Goal: Task Accomplishment & Management: Use online tool/utility

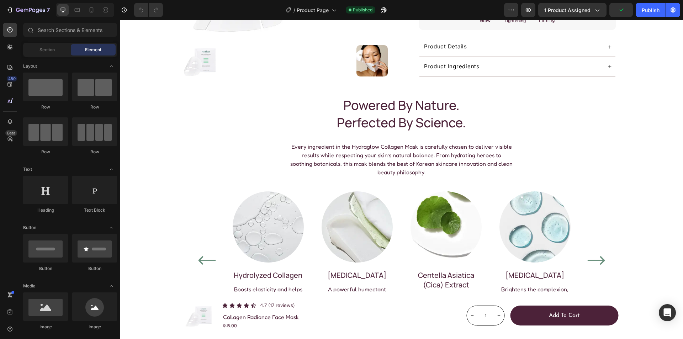
scroll to position [142, 0]
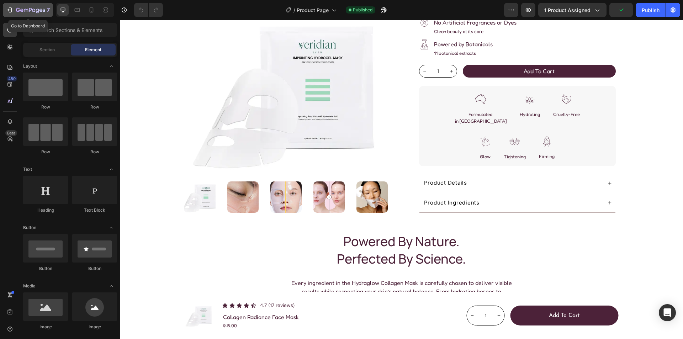
click at [29, 10] on icon "button" at bounding box center [30, 10] width 29 height 6
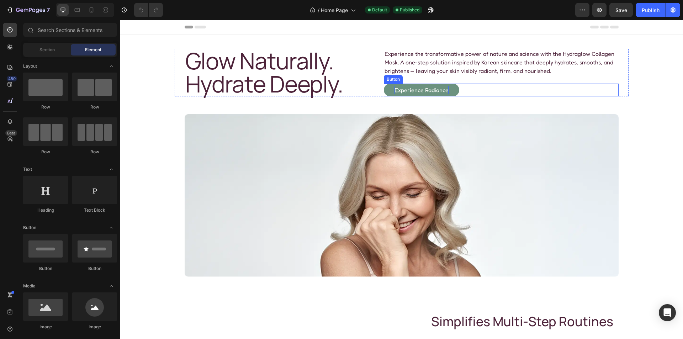
click at [421, 91] on p "Experience Radiance" at bounding box center [422, 90] width 54 height 9
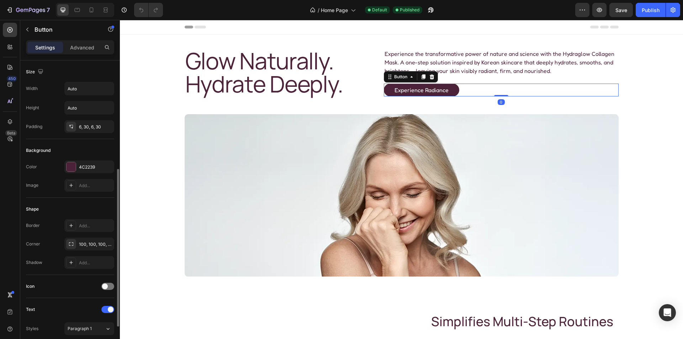
scroll to position [178, 0]
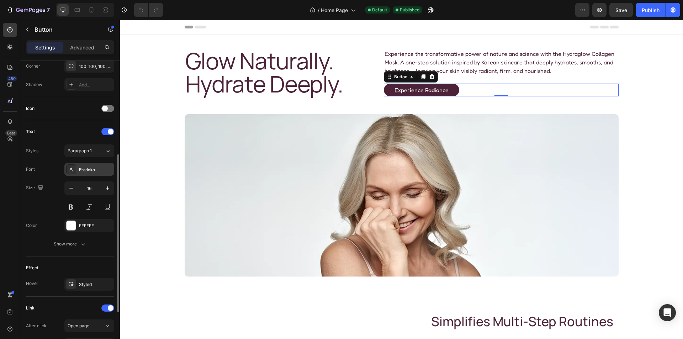
click at [93, 171] on div "Fredoka" at bounding box center [95, 170] width 33 height 6
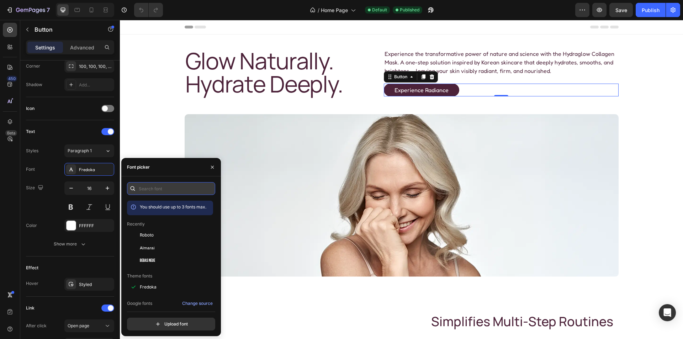
click at [157, 190] on input "text" at bounding box center [171, 188] width 88 height 13
paste input "josefin sans"
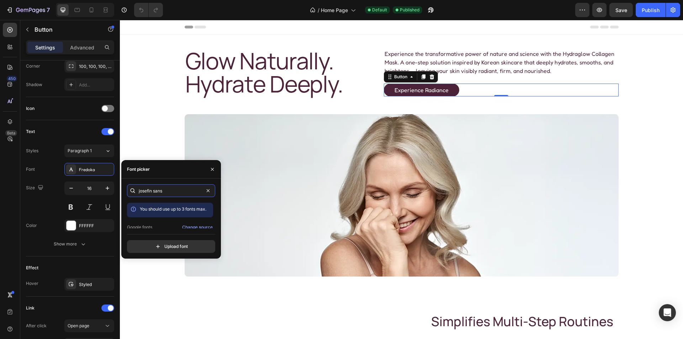
scroll to position [17, 0]
type input "josefin sans"
click at [160, 223] on span "[PERSON_NAME]" at bounding box center [158, 222] width 36 height 6
click at [19, 153] on div "450 Beta" at bounding box center [10, 179] width 20 height 319
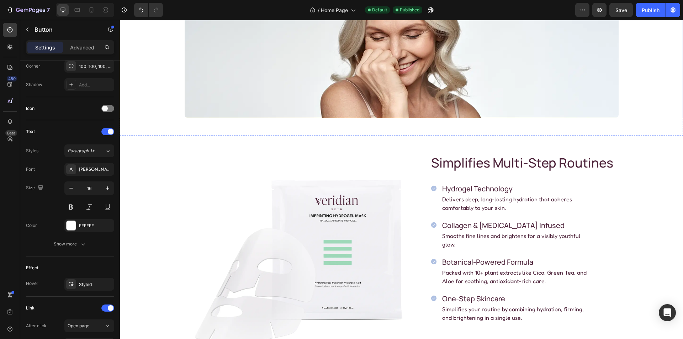
scroll to position [178, 0]
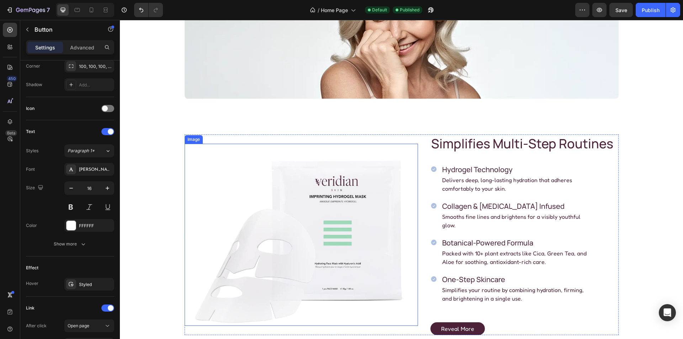
click at [291, 201] on img at bounding box center [301, 235] width 233 height 182
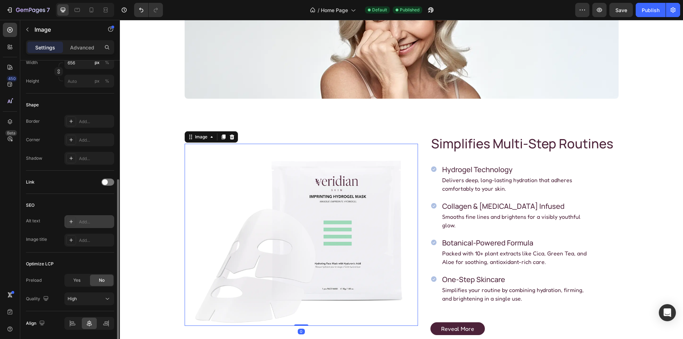
scroll to position [238, 0]
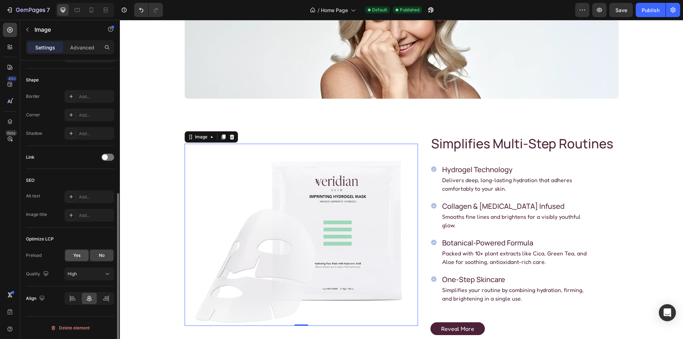
click at [73, 253] on span "Yes" at bounding box center [76, 255] width 7 height 6
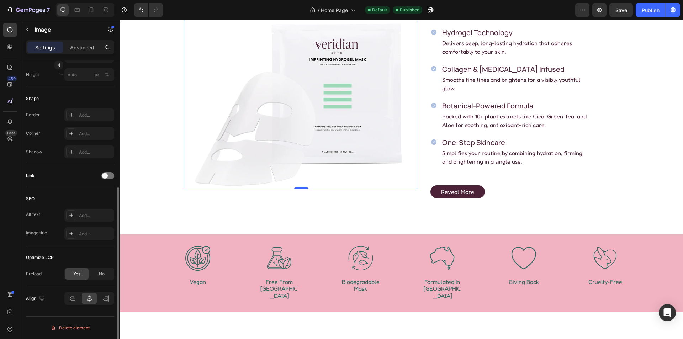
scroll to position [356, 0]
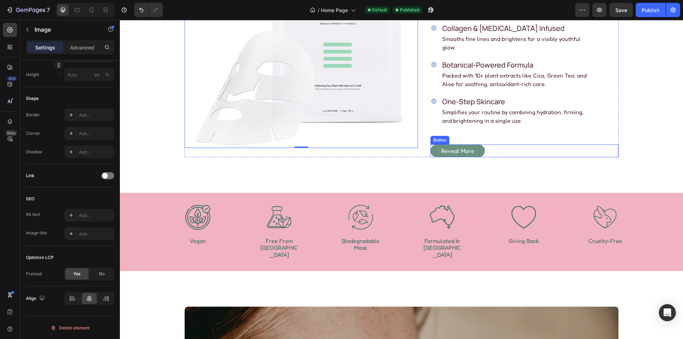
click at [479, 145] on link "Reveal More" at bounding box center [458, 151] width 54 height 13
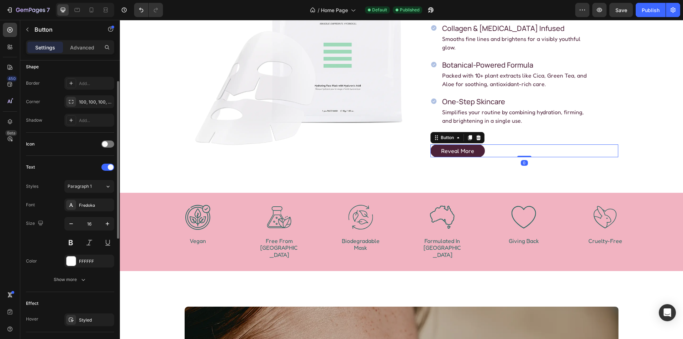
scroll to position [178, 0]
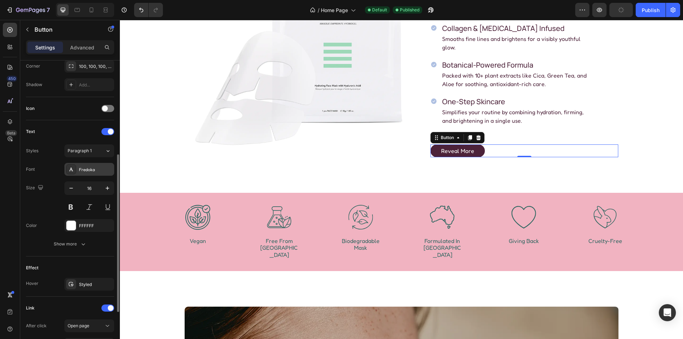
click at [93, 174] on div "Fredoka" at bounding box center [89, 169] width 50 height 13
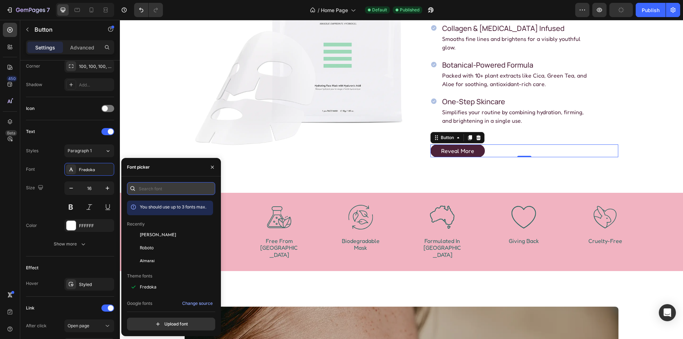
click at [153, 187] on input "text" at bounding box center [171, 188] width 88 height 13
paste input "josefin sans"
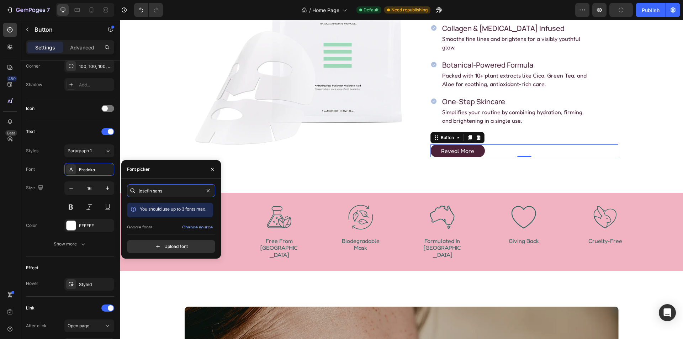
scroll to position [17, 0]
type input "josefin sans"
click at [154, 221] on span "[PERSON_NAME]" at bounding box center [158, 222] width 36 height 6
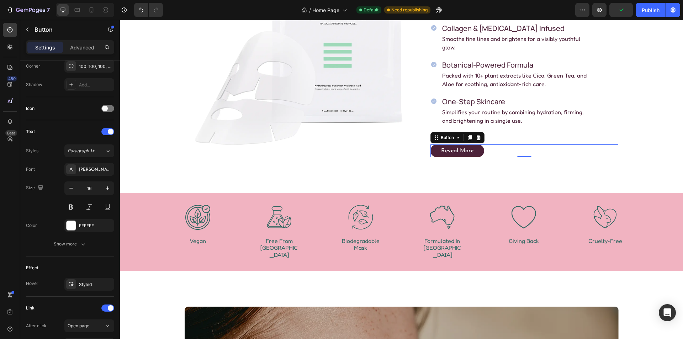
drag, startPoint x: 15, startPoint y: 157, endPoint x: 140, endPoint y: 137, distance: 125.8
click at [15, 157] on div "450 Beta" at bounding box center [10, 155] width 14 height 265
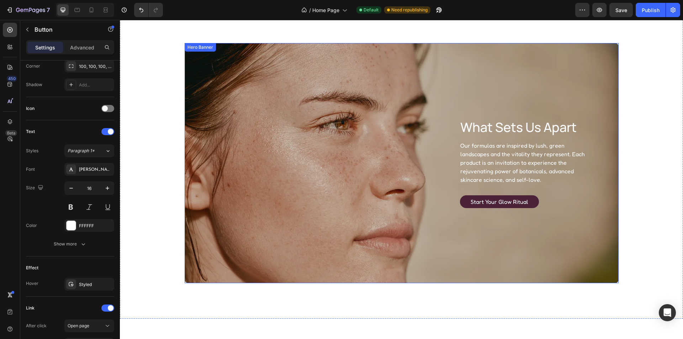
scroll to position [676, 0]
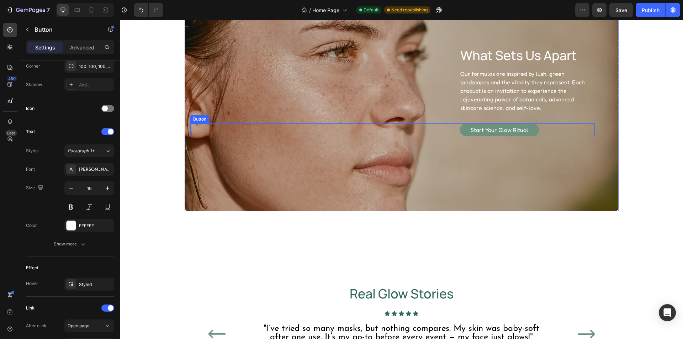
click at [533, 129] on link "Start Your Glow Ritual" at bounding box center [499, 130] width 79 height 13
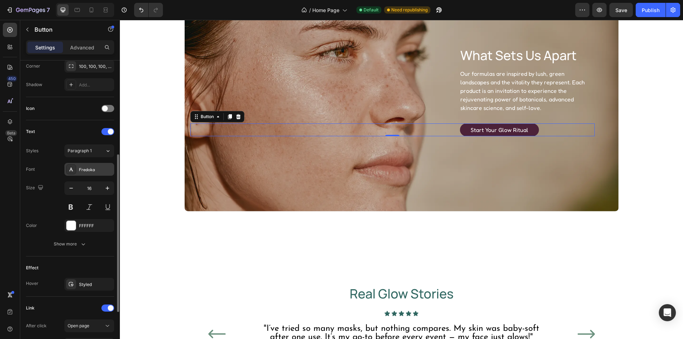
click at [91, 171] on div "Fredoka" at bounding box center [95, 170] width 33 height 6
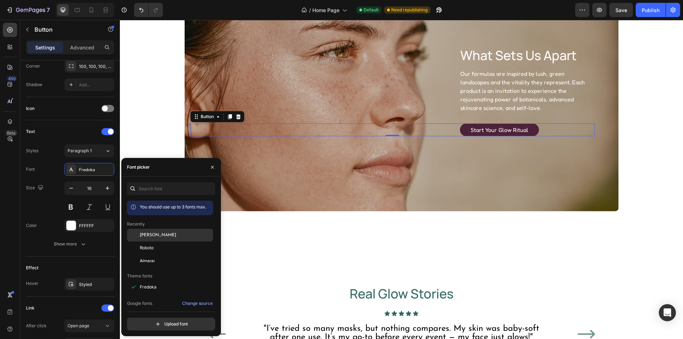
click at [158, 235] on span "Josefin Sans" at bounding box center [158, 235] width 36 height 6
click at [81, 8] on icon at bounding box center [77, 9] width 7 height 7
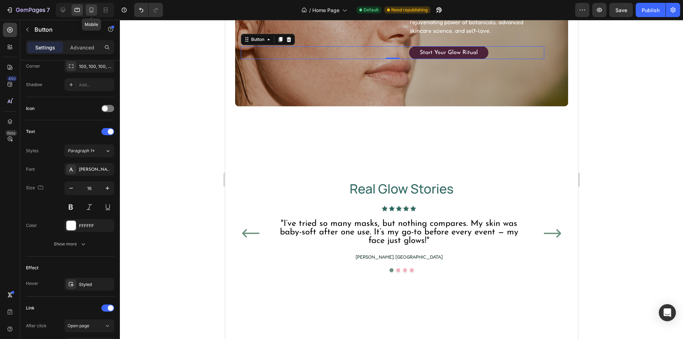
click at [90, 9] on icon at bounding box center [92, 9] width 4 height 5
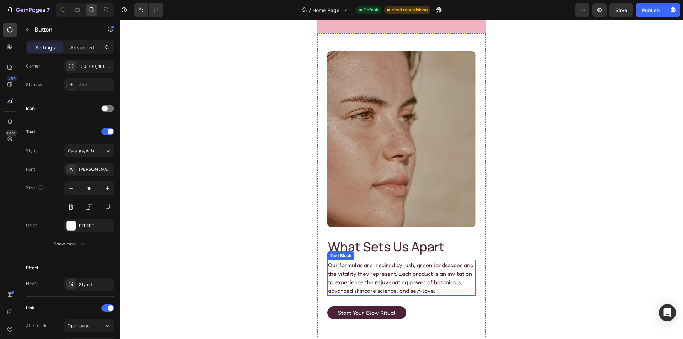
scroll to position [698, 0]
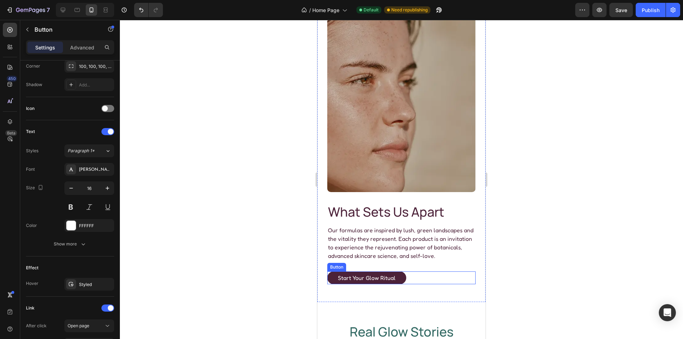
click at [405, 272] on div "Start Your Glow Ritual Button" at bounding box center [401, 278] width 148 height 13
click at [88, 167] on div "Fredoka" at bounding box center [95, 170] width 33 height 6
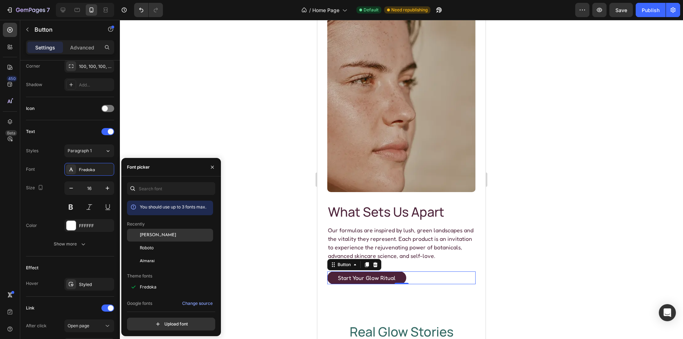
click at [159, 234] on span "Josefin Sans" at bounding box center [158, 235] width 36 height 6
click at [65, 12] on icon at bounding box center [62, 9] width 7 height 7
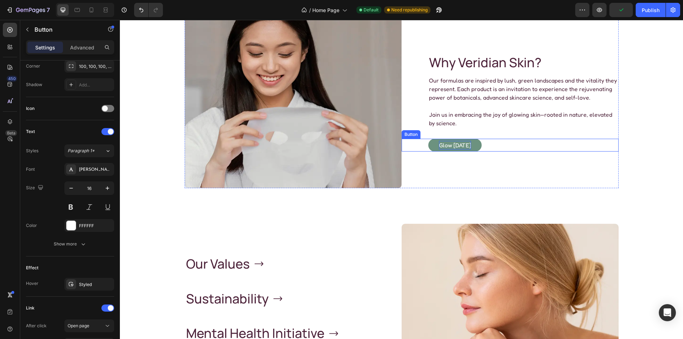
scroll to position [1136, 0]
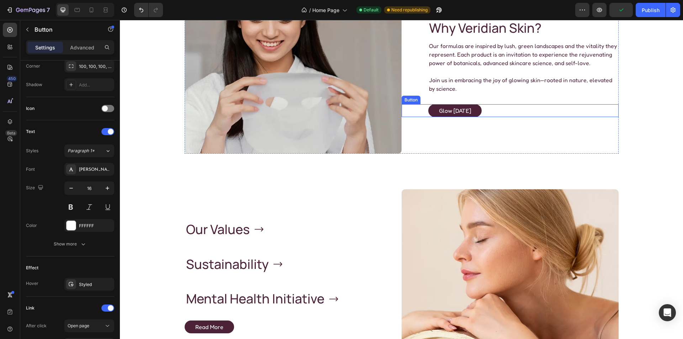
click at [491, 109] on div "glow today Button" at bounding box center [510, 110] width 217 height 13
click at [89, 169] on div "Fredoka" at bounding box center [95, 170] width 33 height 6
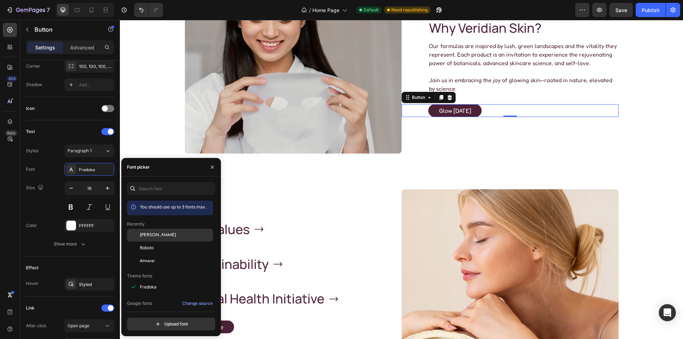
click at [164, 237] on div "Josefin Sans" at bounding box center [176, 235] width 72 height 6
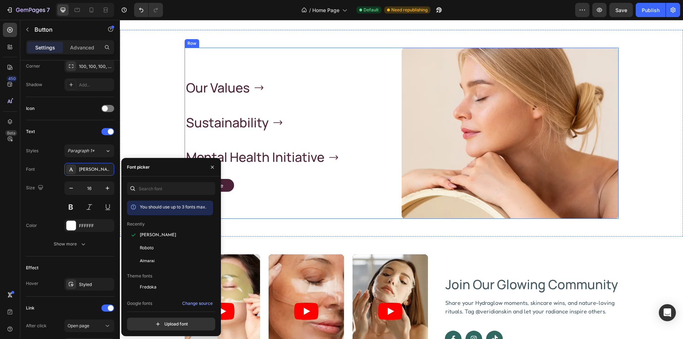
scroll to position [1279, 0]
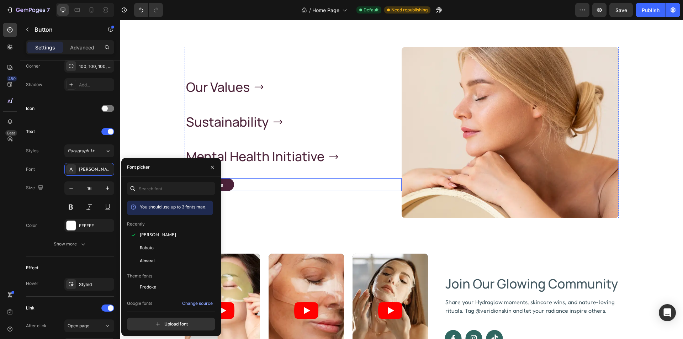
click at [242, 186] on div "Read More Button" at bounding box center [293, 184] width 217 height 13
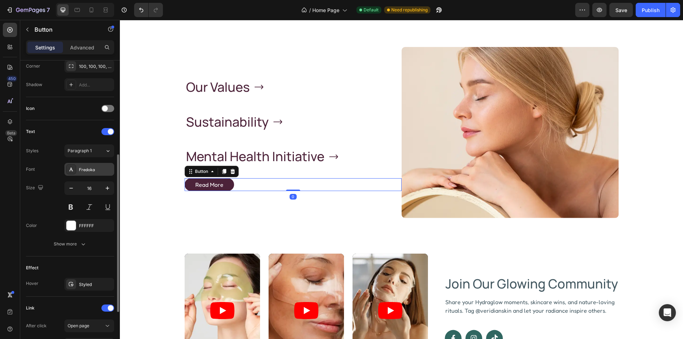
click at [86, 164] on div "Fredoka" at bounding box center [89, 169] width 50 height 13
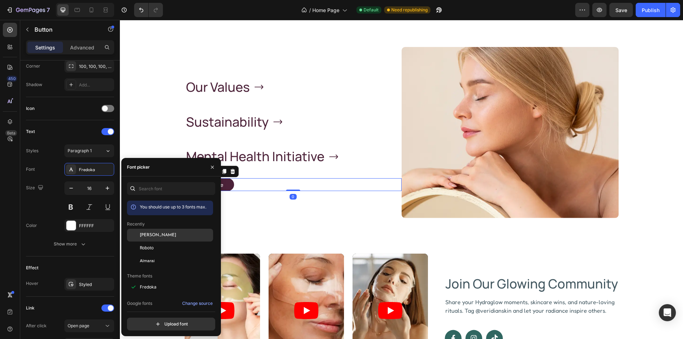
click at [156, 235] on span "Josefin Sans" at bounding box center [158, 235] width 36 height 6
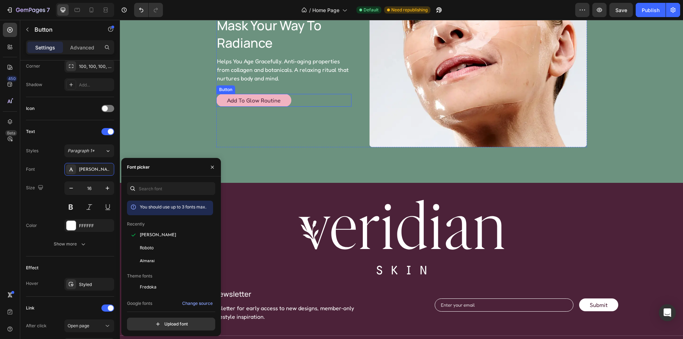
scroll to position [1741, 0]
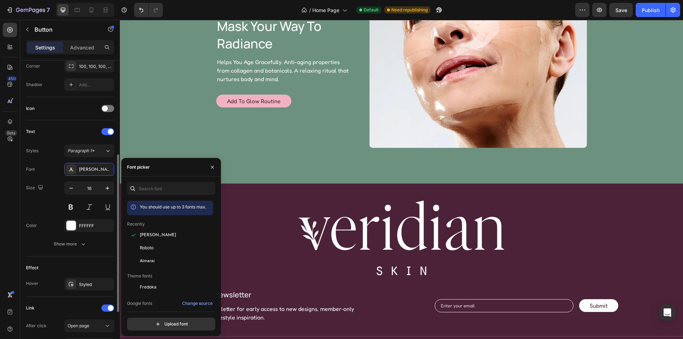
click at [68, 132] on div "Text" at bounding box center [70, 131] width 88 height 11
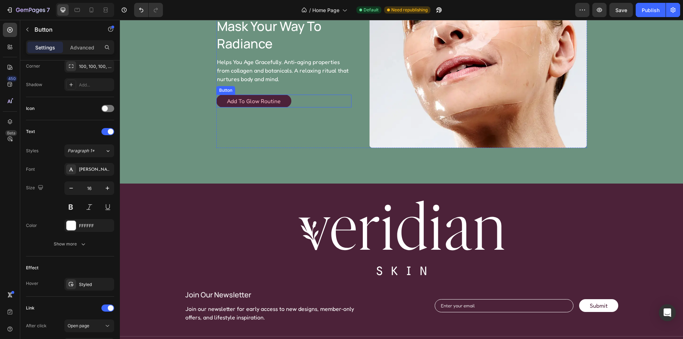
click at [219, 103] on link "Add to Glow Routine" at bounding box center [253, 101] width 75 height 13
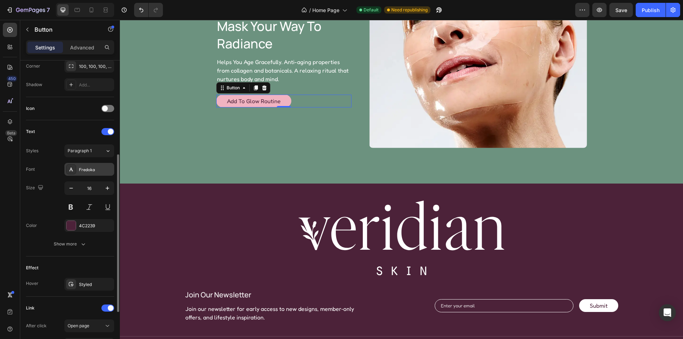
click at [90, 169] on div "Fredoka" at bounding box center [95, 170] width 33 height 6
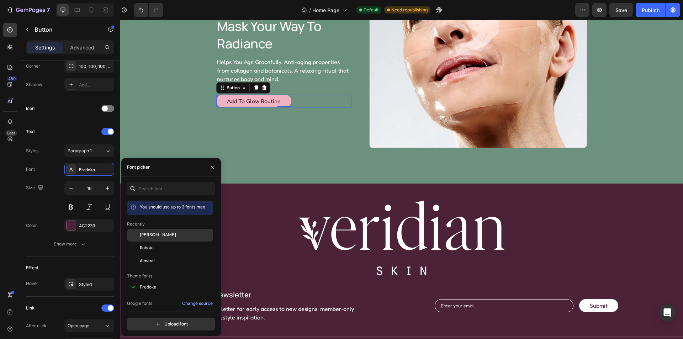
click at [159, 235] on span "Josefin Sans" at bounding box center [158, 235] width 36 height 6
click at [650, 9] on div "Publish" at bounding box center [651, 9] width 18 height 7
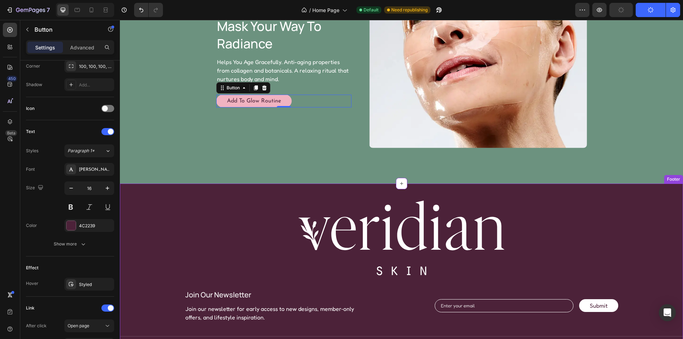
scroll to position [1848, 0]
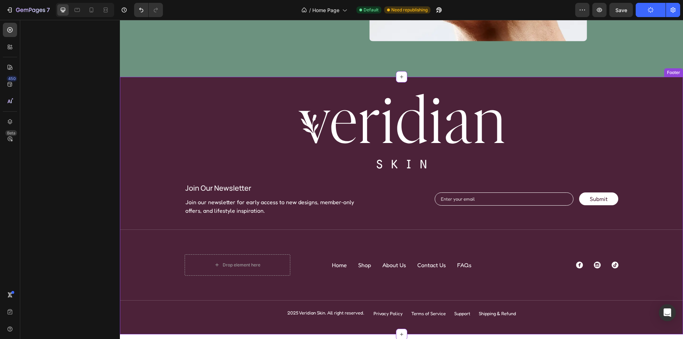
click at [540, 110] on div at bounding box center [402, 131] width 544 height 75
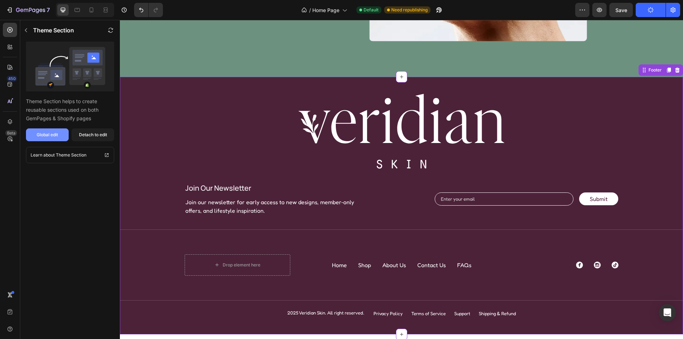
click at [44, 137] on div "Global edit" at bounding box center [47, 135] width 21 height 6
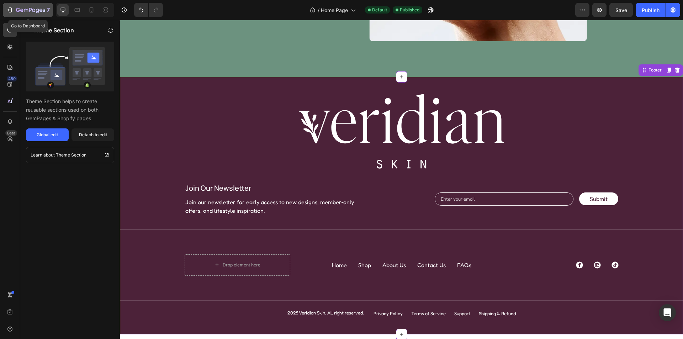
click at [35, 10] on icon "button" at bounding box center [33, 10] width 3 height 3
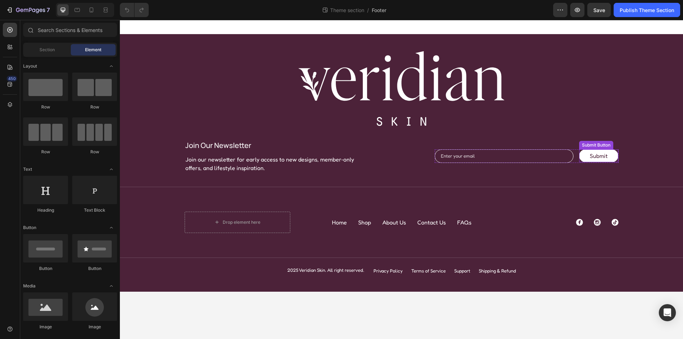
click at [584, 156] on button "Submit" at bounding box center [598, 155] width 39 height 13
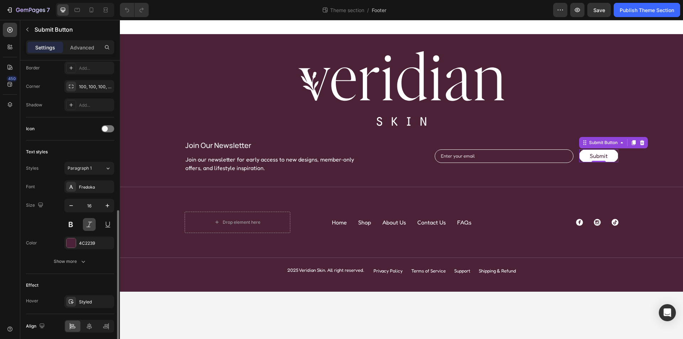
scroll to position [206, 0]
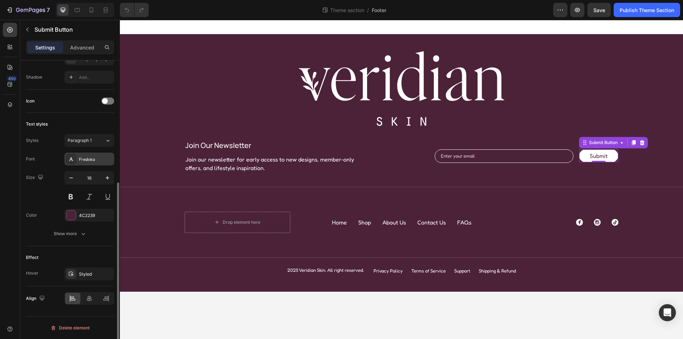
click at [87, 161] on div "Fredoka" at bounding box center [95, 159] width 33 height 6
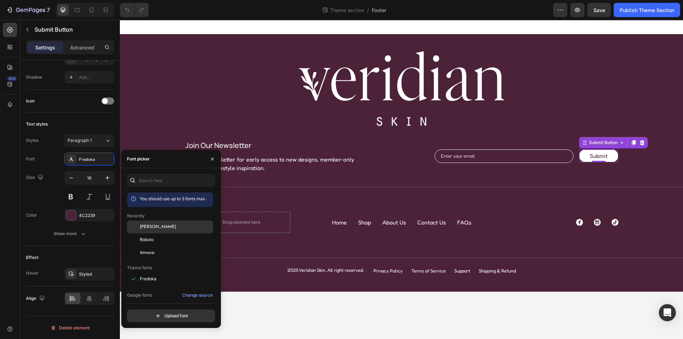
click at [159, 227] on span "Josefin Sans" at bounding box center [158, 227] width 36 height 6
click at [654, 211] on div "Image join our newsletter Heading Join our newsletter for early access to new d…" at bounding box center [401, 163] width 563 height 224
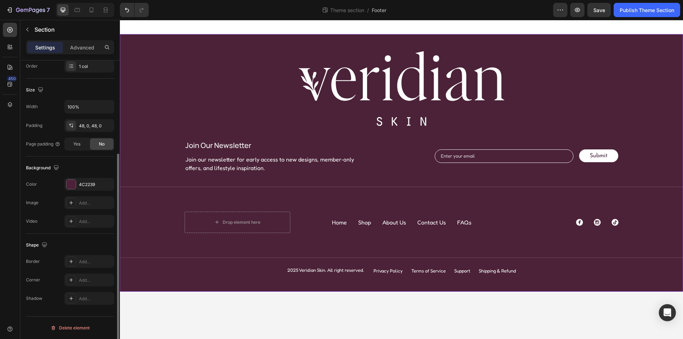
scroll to position [0, 0]
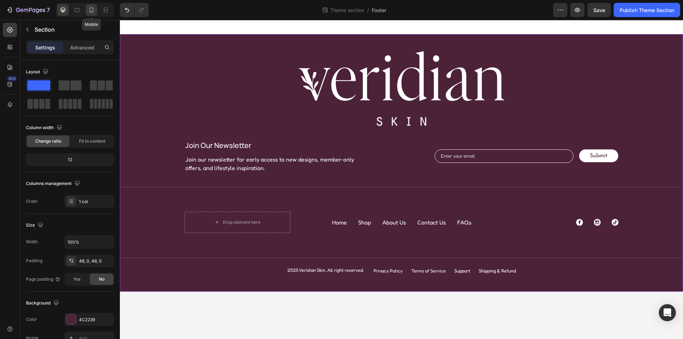
click at [89, 10] on icon at bounding box center [91, 9] width 7 height 7
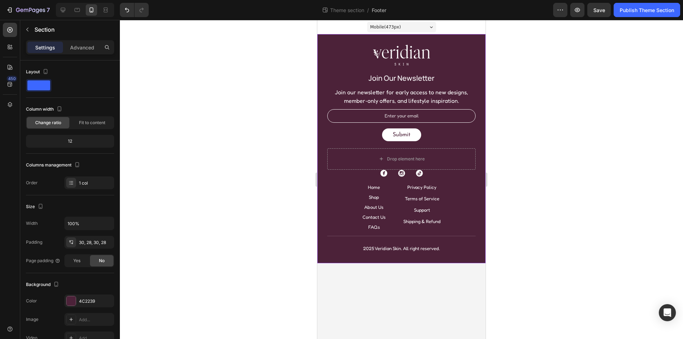
drag, startPoint x: 629, startPoint y: 12, endPoint x: 467, endPoint y: 1, distance: 162.3
click at [629, 12] on div "Publish Theme Section" at bounding box center [647, 9] width 54 height 7
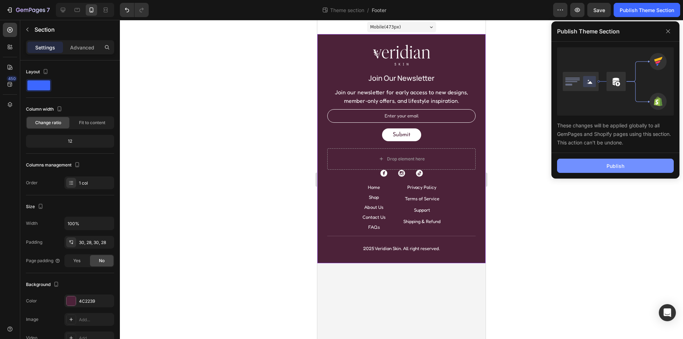
drag, startPoint x: 603, startPoint y: 164, endPoint x: 115, endPoint y: 92, distance: 493.3
click at [603, 164] on button "Publish" at bounding box center [615, 166] width 117 height 14
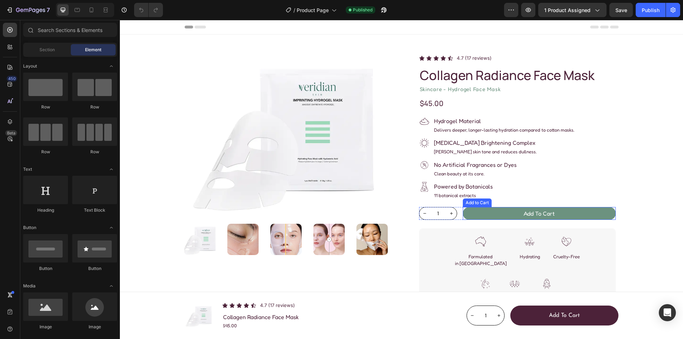
click at [494, 216] on button "Add to cart" at bounding box center [539, 213] width 153 height 13
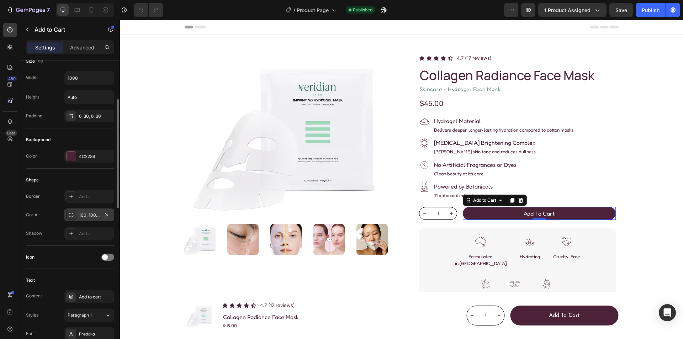
scroll to position [249, 0]
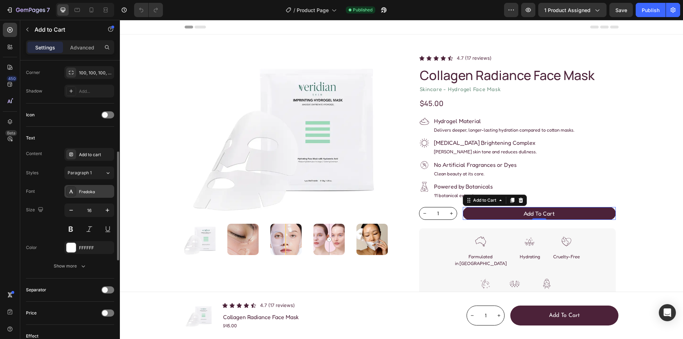
click at [93, 192] on div "Fredoka" at bounding box center [95, 192] width 33 height 6
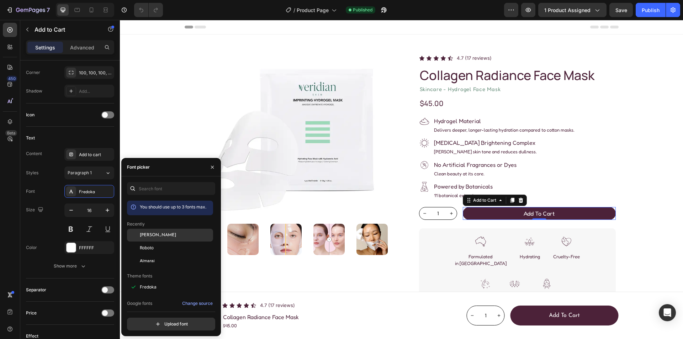
drag, startPoint x: 161, startPoint y: 235, endPoint x: 232, endPoint y: 227, distance: 71.6
click at [161, 235] on span "Josefin Sans" at bounding box center [158, 235] width 36 height 6
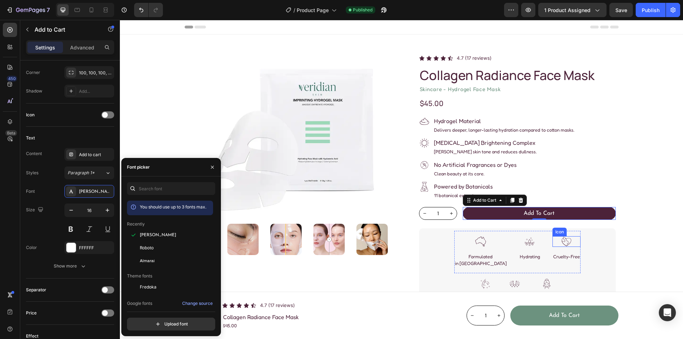
scroll to position [107, 0]
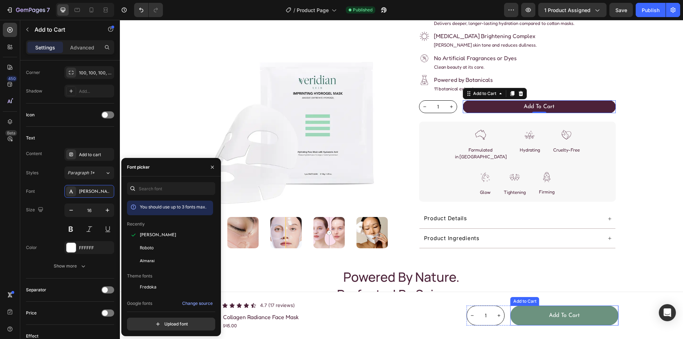
click at [531, 312] on button "Add to cart" at bounding box center [565, 316] width 108 height 20
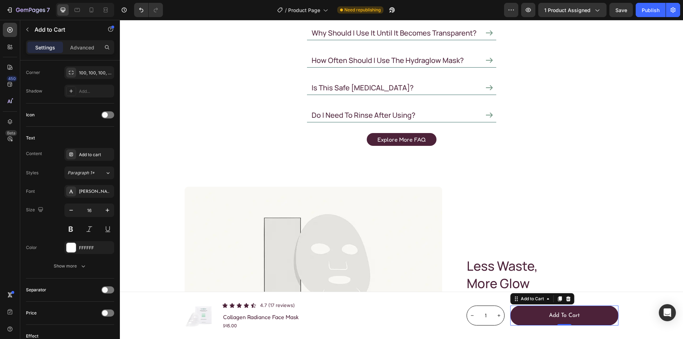
scroll to position [2136, 0]
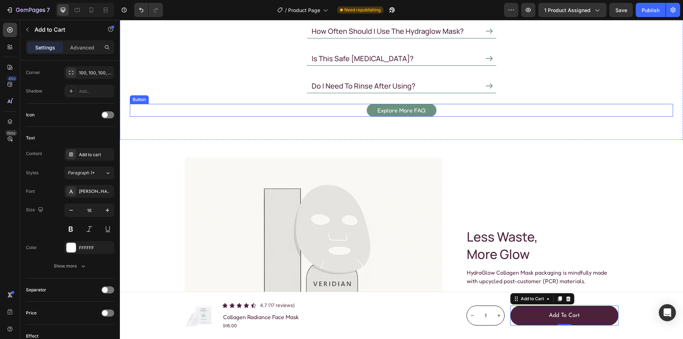
click at [427, 111] on link "Explore More FAQ" at bounding box center [402, 110] width 70 height 13
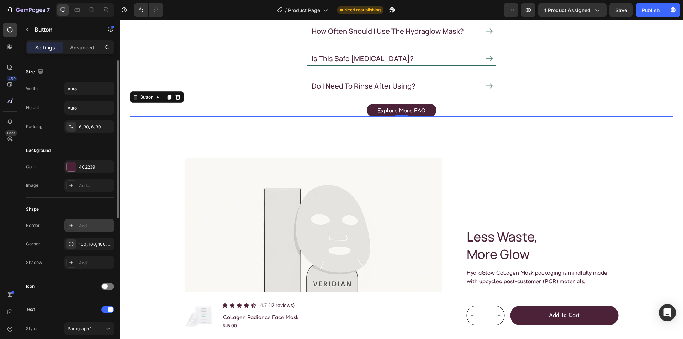
scroll to position [71, 0]
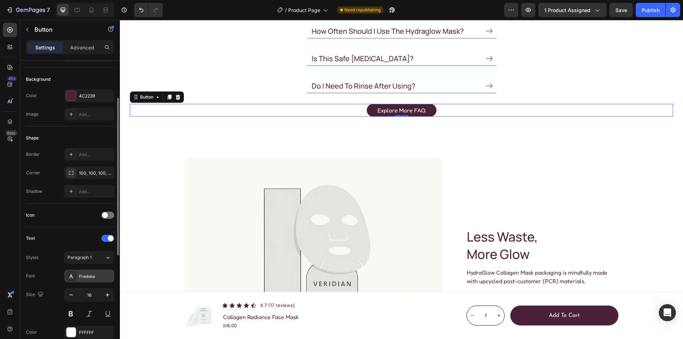
click at [89, 275] on div "Fredoka" at bounding box center [95, 276] width 33 height 6
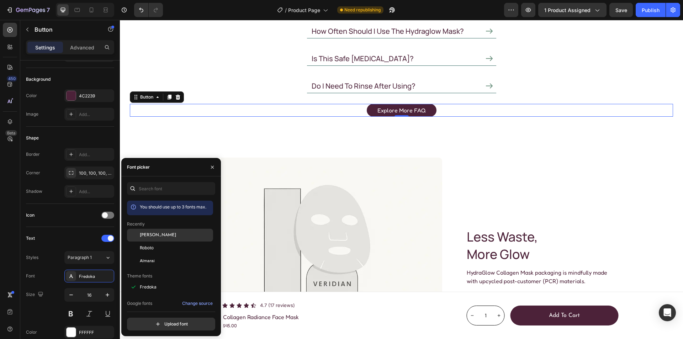
click at [163, 237] on div "[PERSON_NAME]" at bounding box center [176, 235] width 72 height 6
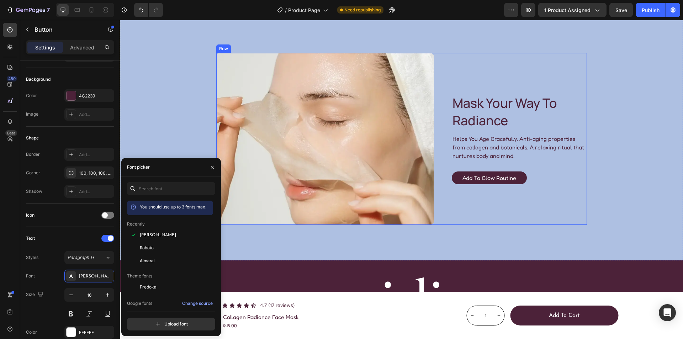
scroll to position [2848, 0]
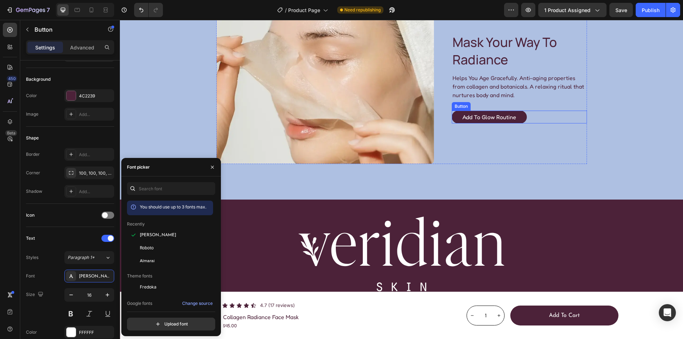
click at [526, 116] on div "Add to Glow Routine Button" at bounding box center [519, 117] width 135 height 13
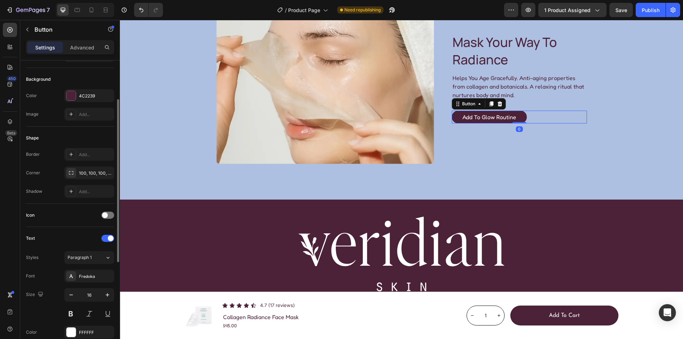
scroll to position [107, 0]
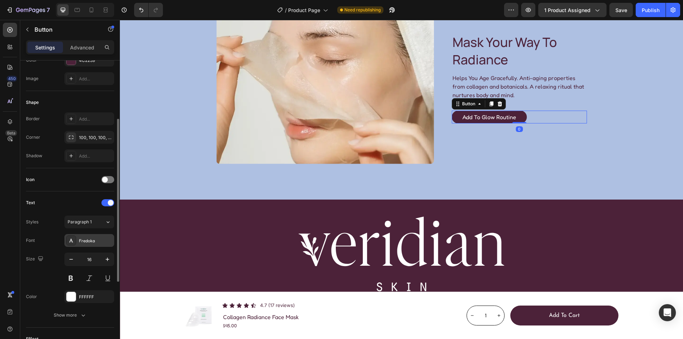
click at [91, 241] on div "Fredoka" at bounding box center [95, 241] width 33 height 6
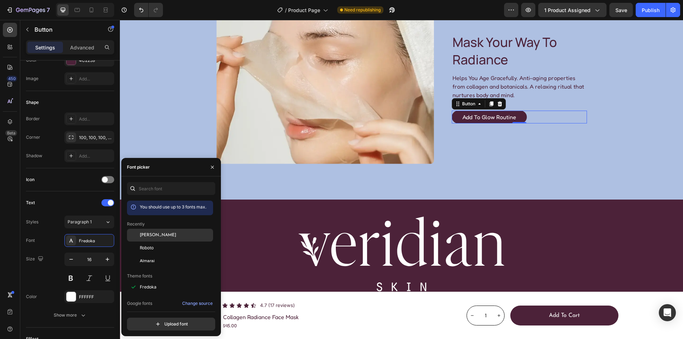
click at [163, 237] on span "[PERSON_NAME]" at bounding box center [158, 235] width 36 height 6
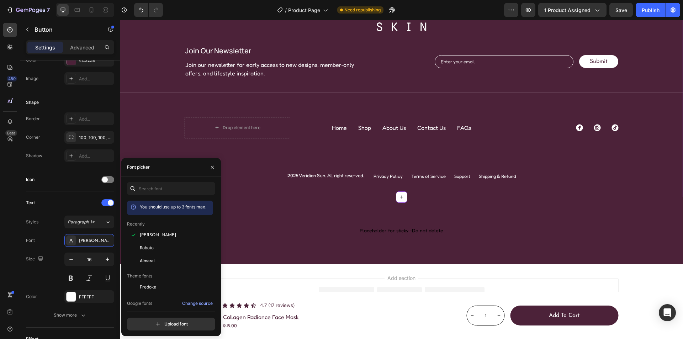
scroll to position [3118, 0]
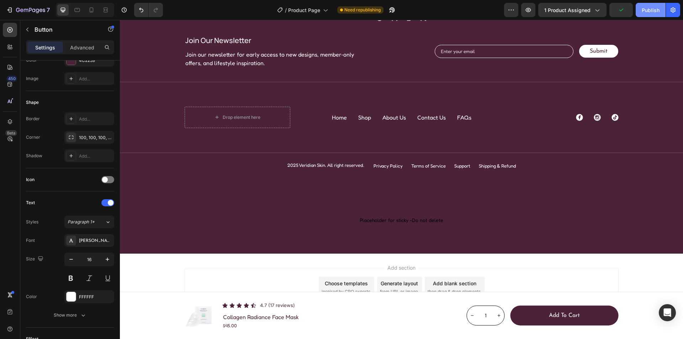
click at [646, 12] on div "Publish" at bounding box center [651, 9] width 18 height 7
click at [91, 9] on icon at bounding box center [91, 9] width 7 height 7
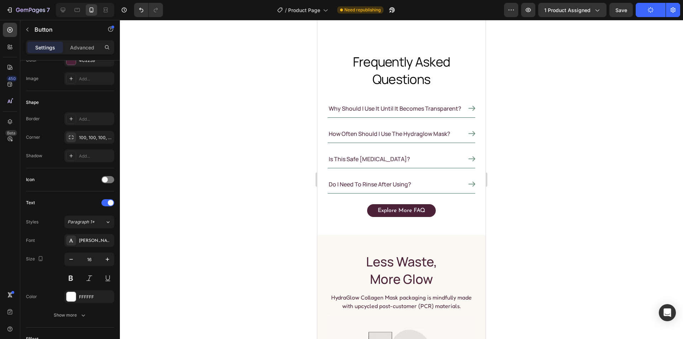
scroll to position [1927, 0]
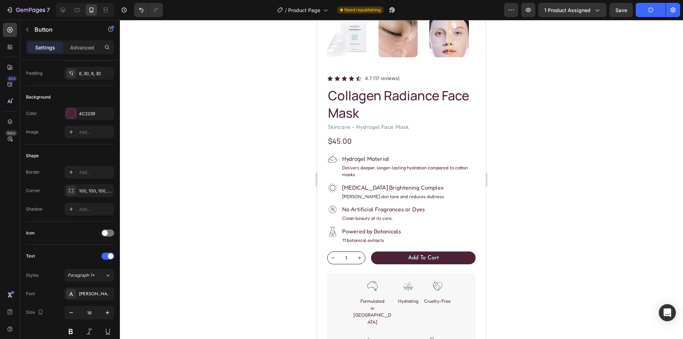
scroll to position [285, 0]
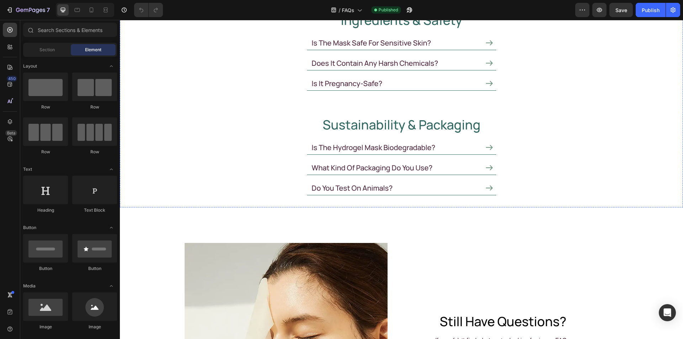
scroll to position [392, 0]
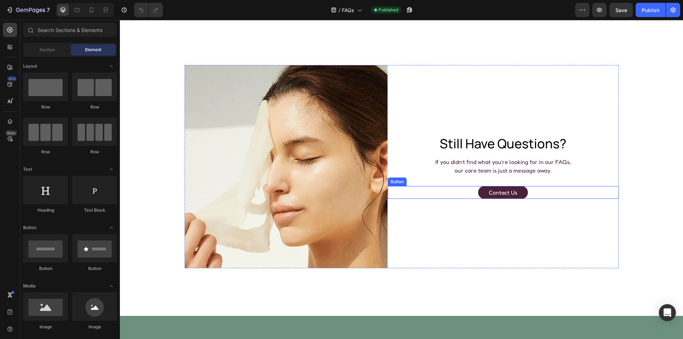
click at [530, 189] on div "contact us Button" at bounding box center [503, 192] width 231 height 13
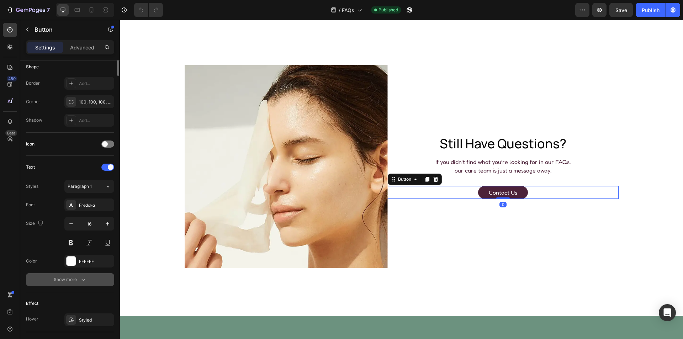
scroll to position [178, 0]
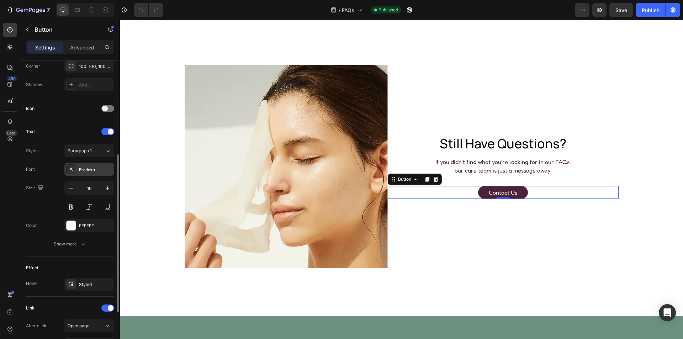
click at [94, 170] on div "Fredoka" at bounding box center [95, 170] width 33 height 6
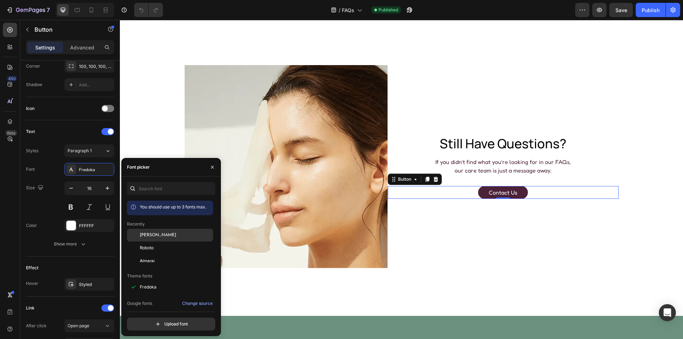
click at [155, 235] on span "[PERSON_NAME]" at bounding box center [158, 235] width 36 height 6
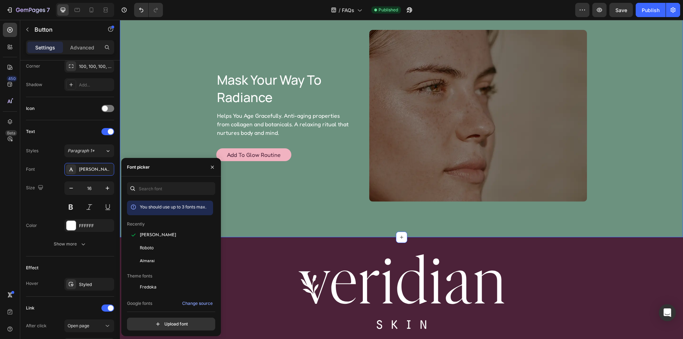
scroll to position [747, 0]
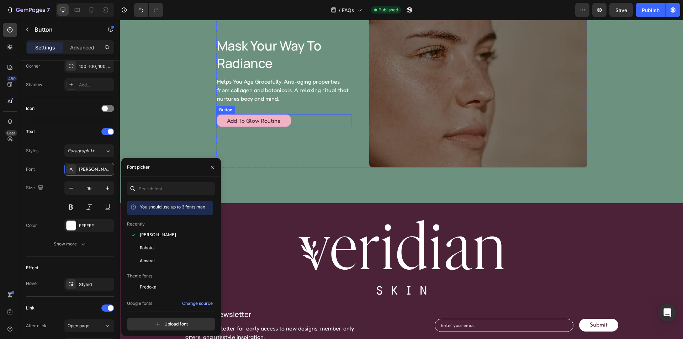
click at [295, 120] on div "Add to Glow Routine Button" at bounding box center [283, 120] width 135 height 13
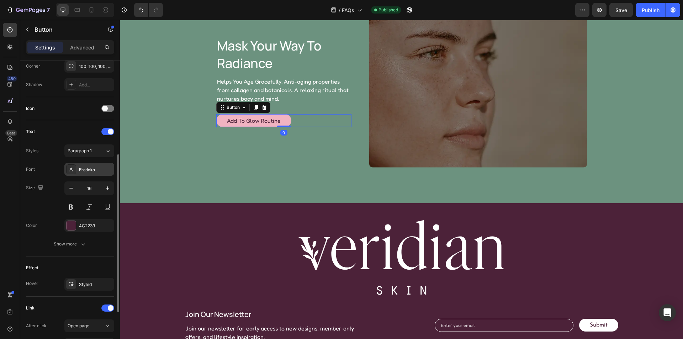
click at [94, 167] on div "Fredoka" at bounding box center [95, 170] width 33 height 6
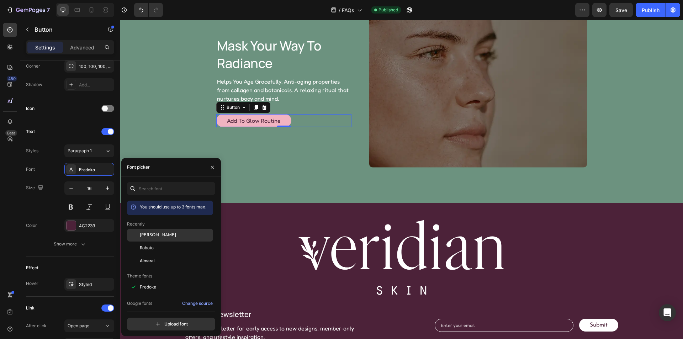
click at [157, 236] on span "[PERSON_NAME]" at bounding box center [158, 235] width 36 height 6
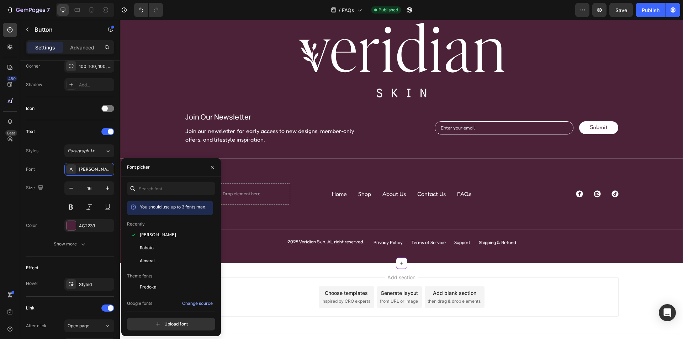
scroll to position [955, 0]
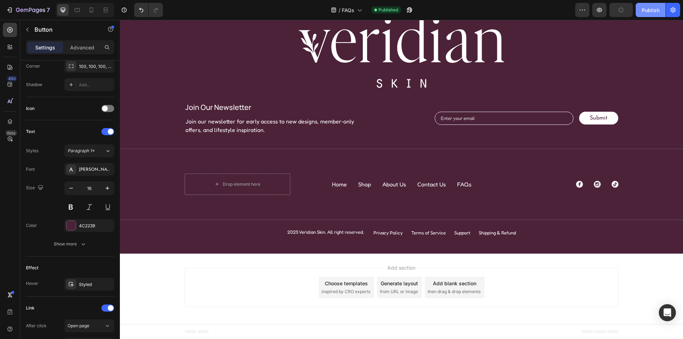
click at [649, 13] on div "Publish" at bounding box center [651, 9] width 18 height 7
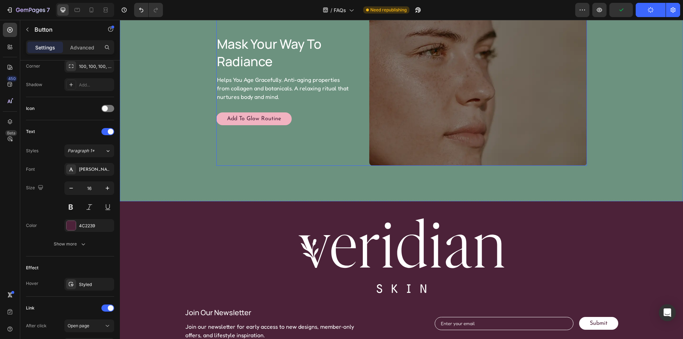
scroll to position [705, 0]
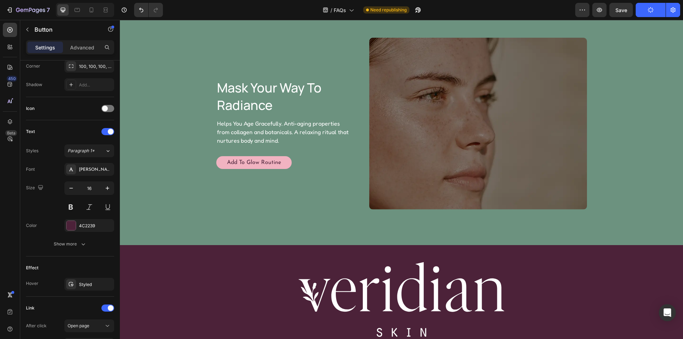
click at [294, 163] on div "Add to Glow Routine Button" at bounding box center [283, 162] width 135 height 13
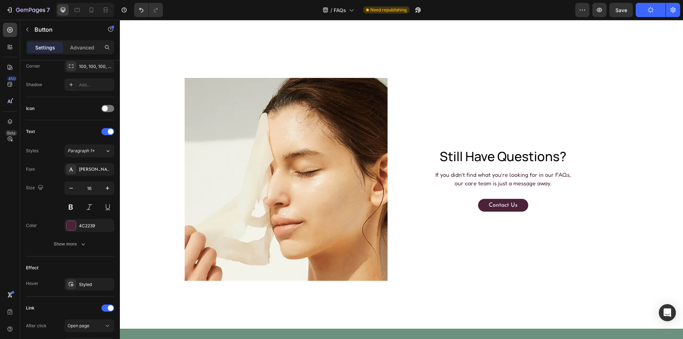
scroll to position [350, 0]
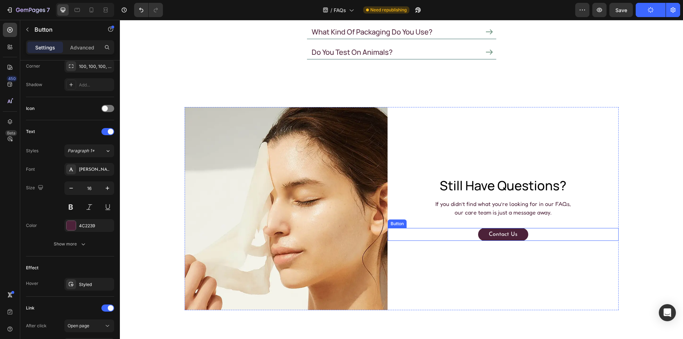
click at [530, 235] on div "contact us Button" at bounding box center [503, 234] width 231 height 13
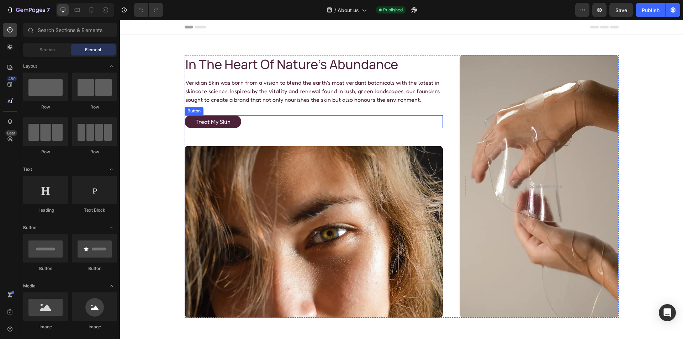
click at [252, 120] on div "treat my skin Button" at bounding box center [314, 121] width 258 height 13
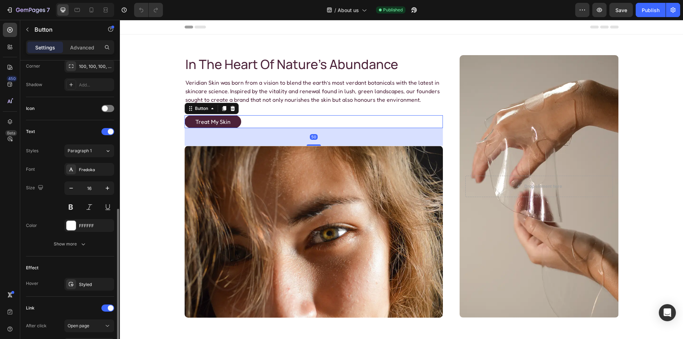
scroll to position [214, 0]
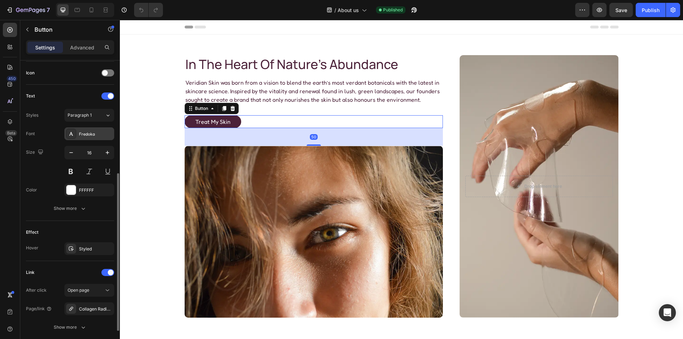
click at [92, 132] on div "Fredoka" at bounding box center [95, 134] width 33 height 6
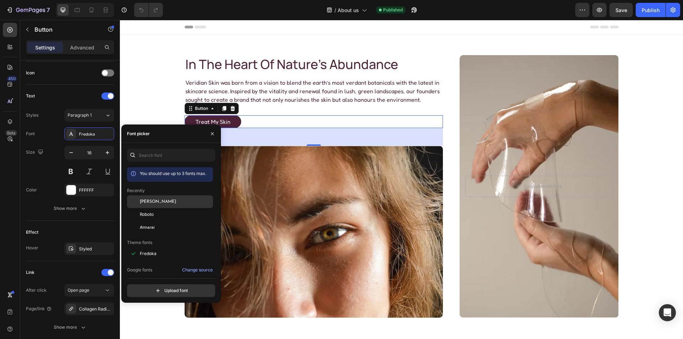
click at [164, 247] on div "[PERSON_NAME]" at bounding box center [170, 253] width 86 height 13
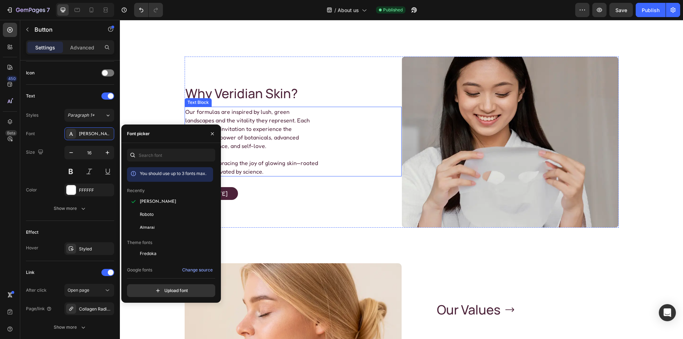
scroll to position [605, 0]
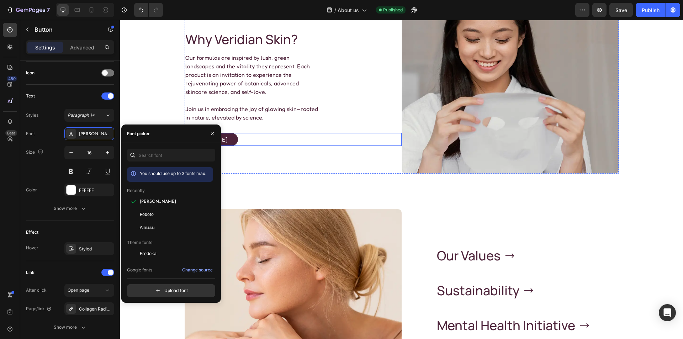
click at [265, 138] on div "glow [DATE] Button" at bounding box center [293, 139] width 217 height 13
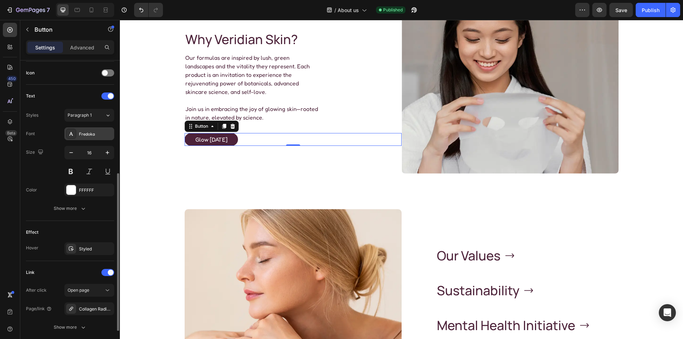
click at [93, 131] on div "Fredoka" at bounding box center [95, 134] width 33 height 6
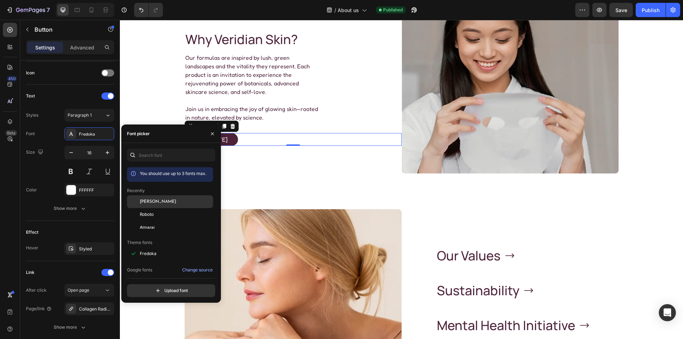
click at [177, 200] on div "[PERSON_NAME]" at bounding box center [176, 202] width 72 height 6
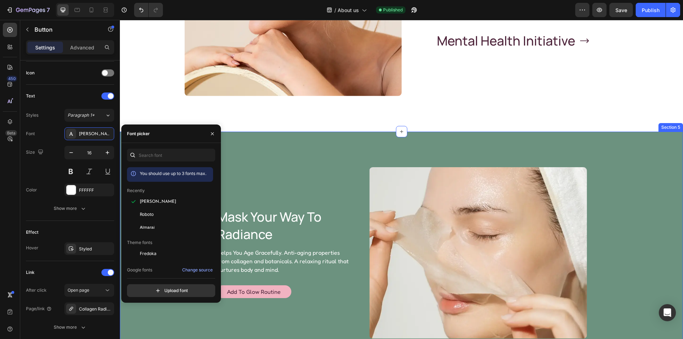
scroll to position [997, 0]
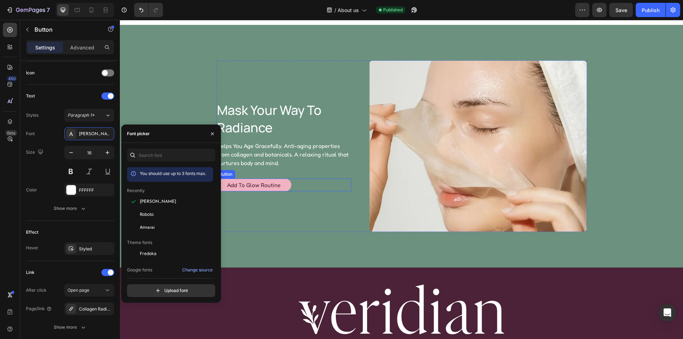
click at [300, 185] on div "Add to Glow Routine Button" at bounding box center [283, 185] width 135 height 13
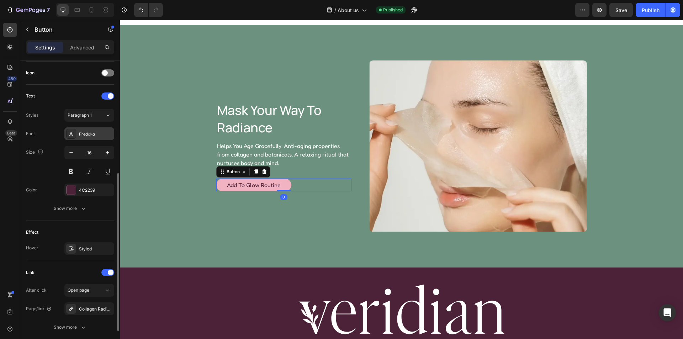
click at [88, 130] on div "Fredoka" at bounding box center [89, 133] width 50 height 13
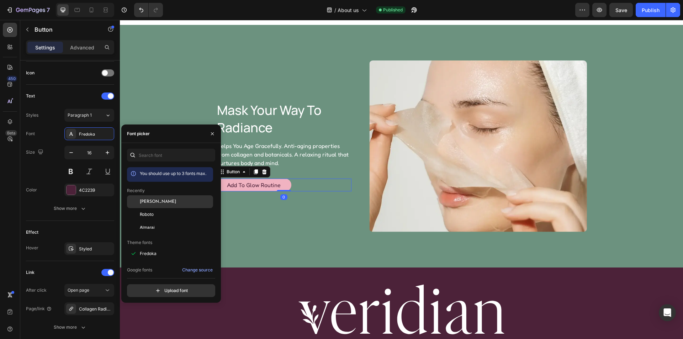
click at [165, 247] on div "[PERSON_NAME]" at bounding box center [170, 253] width 86 height 13
click at [321, 210] on div "mask your way to radiance Heading Helps You Age Gracefully. Anti-aging properti…" at bounding box center [283, 147] width 135 height 172
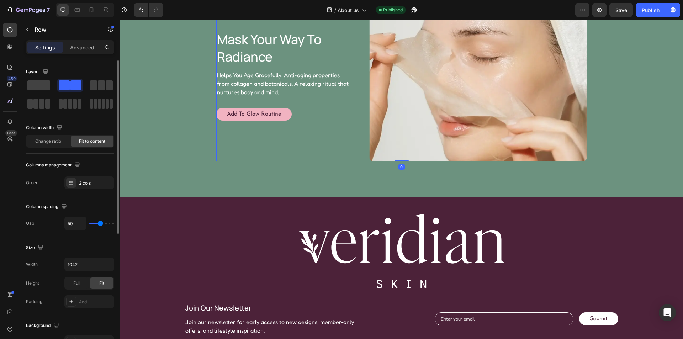
scroll to position [1210, 0]
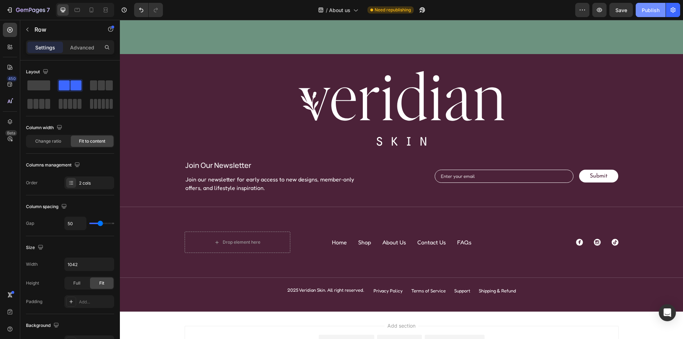
click at [650, 10] on div "Publish" at bounding box center [651, 9] width 18 height 7
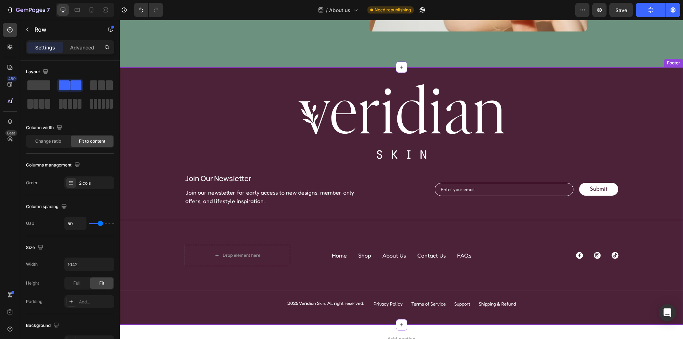
scroll to position [1126, 0]
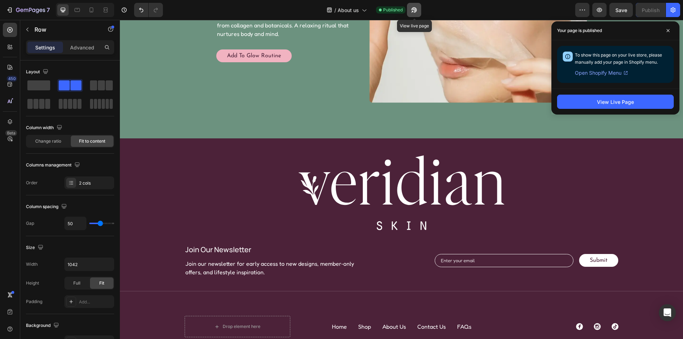
click at [416, 6] on button "button" at bounding box center [414, 10] width 14 height 14
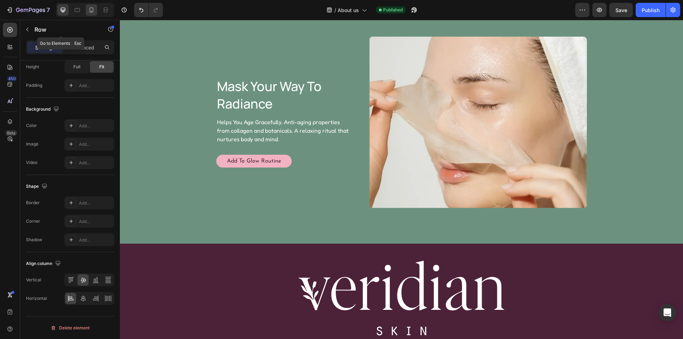
scroll to position [1019, 0]
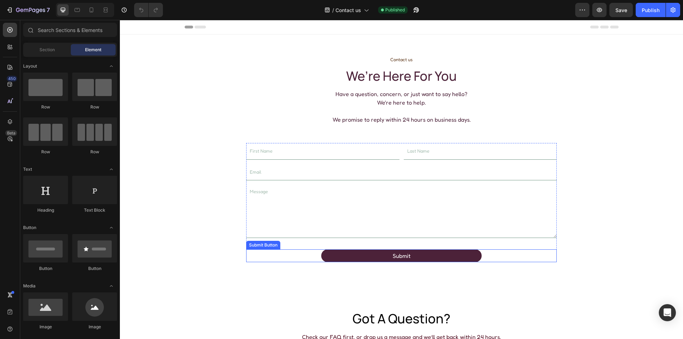
click at [488, 258] on div "Submit Submit Button" at bounding box center [401, 256] width 311 height 13
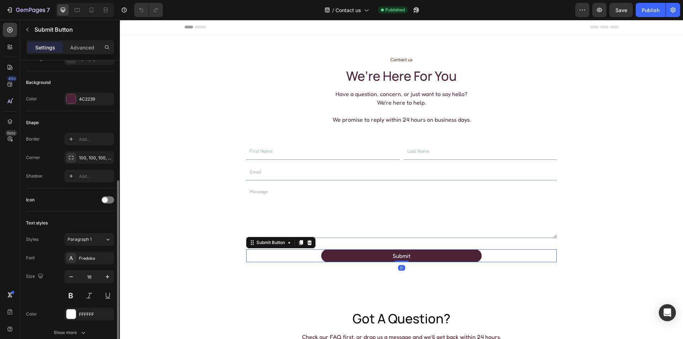
scroll to position [178, 0]
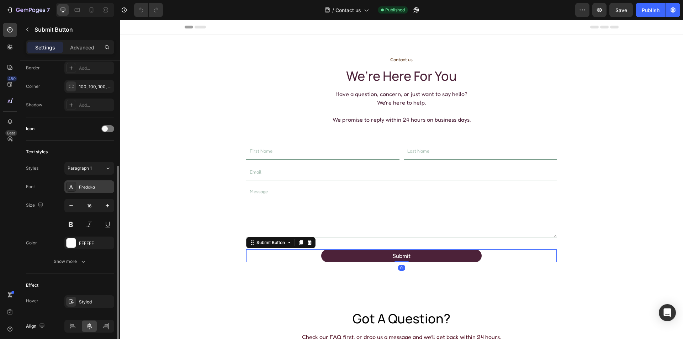
click at [91, 188] on div "Fredoka" at bounding box center [95, 187] width 33 height 6
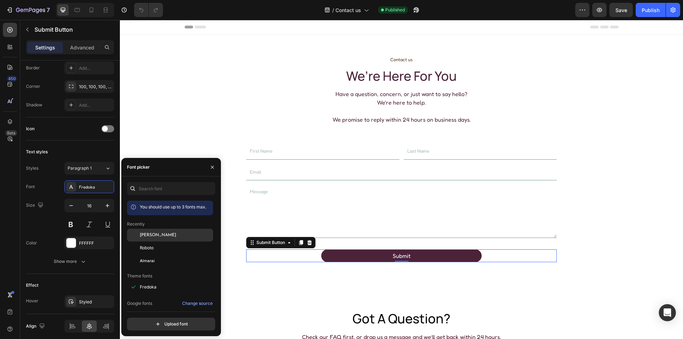
click at [170, 238] on div "[PERSON_NAME]" at bounding box center [176, 235] width 72 height 6
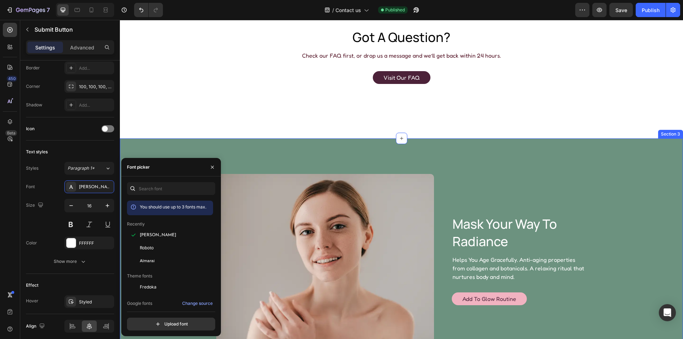
scroll to position [285, 0]
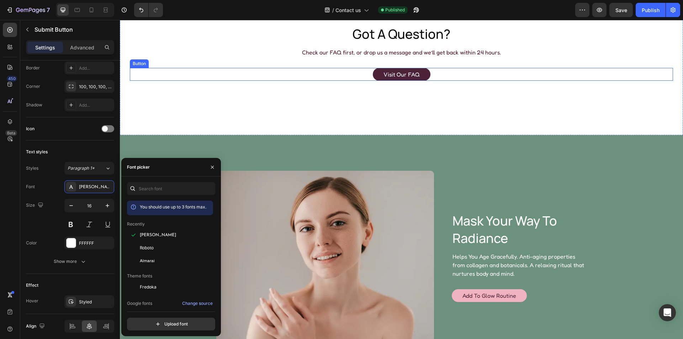
click at [432, 75] on div "Visit Our FAQ Button" at bounding box center [402, 74] width 544 height 13
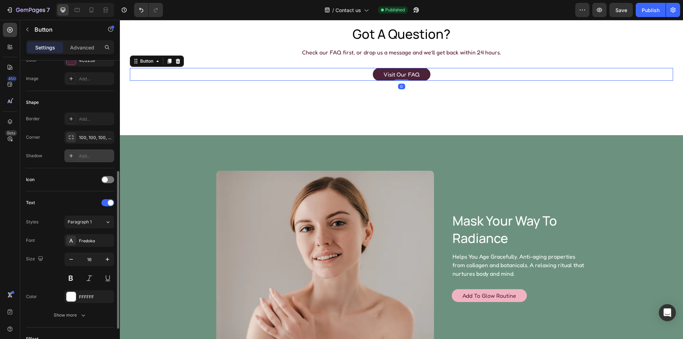
scroll to position [142, 0]
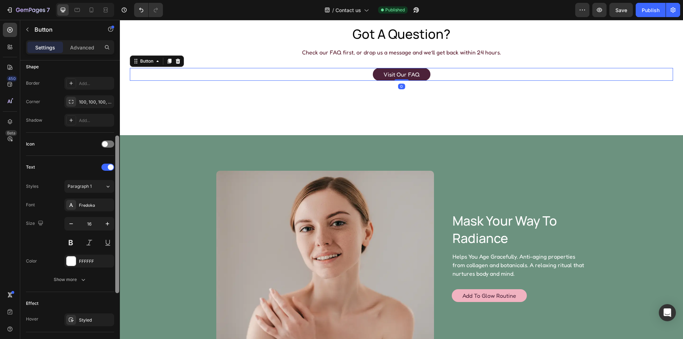
drag, startPoint x: 94, startPoint y: 200, endPoint x: 115, endPoint y: 215, distance: 25.7
click at [94, 201] on div "Fredoka" at bounding box center [89, 205] width 50 height 13
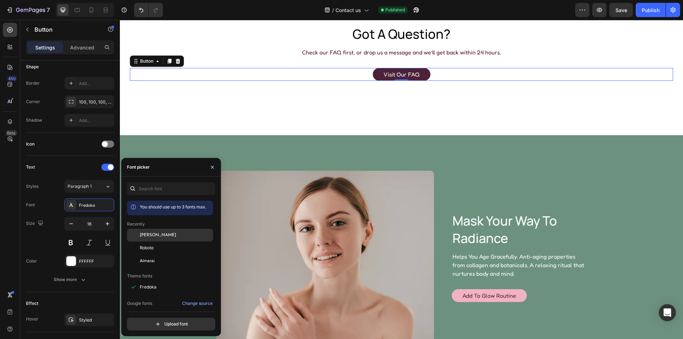
click at [162, 235] on span "[PERSON_NAME]" at bounding box center [158, 235] width 36 height 6
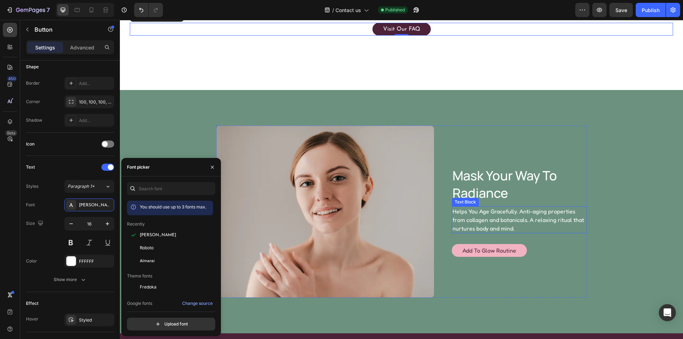
scroll to position [427, 0]
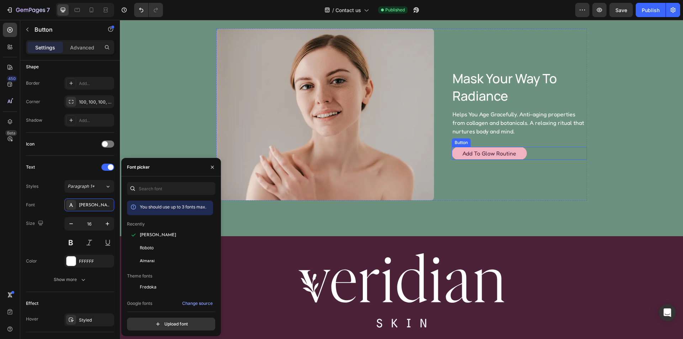
click at [534, 153] on div "Add to Glow Routine Button" at bounding box center [519, 153] width 135 height 13
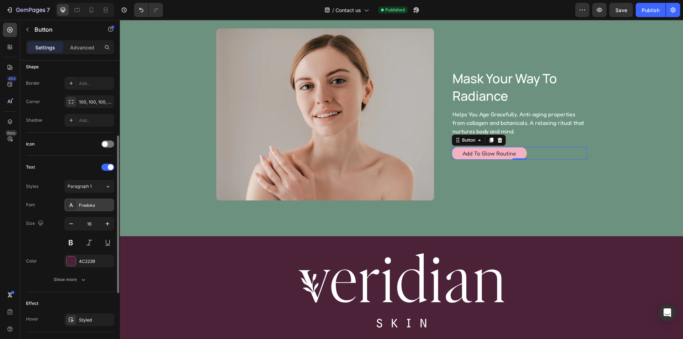
click at [88, 204] on div "Fredoka" at bounding box center [95, 205] width 33 height 6
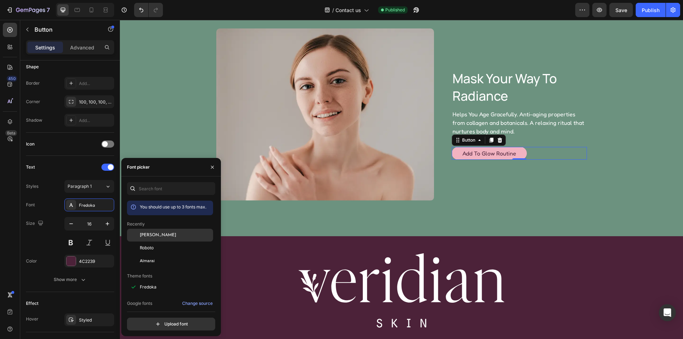
click at [158, 237] on span "Josefin Sans" at bounding box center [158, 235] width 36 height 6
click at [62, 154] on div "Icon" at bounding box center [70, 144] width 88 height 23
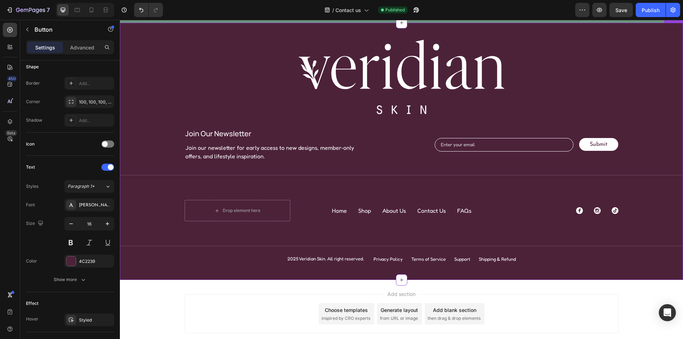
scroll to position [667, 0]
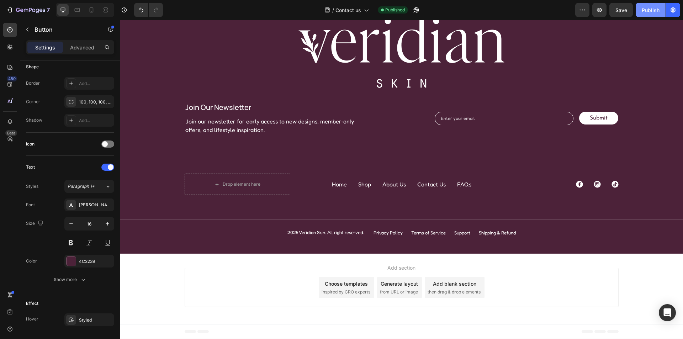
click at [657, 6] on div "Publish" at bounding box center [651, 9] width 18 height 7
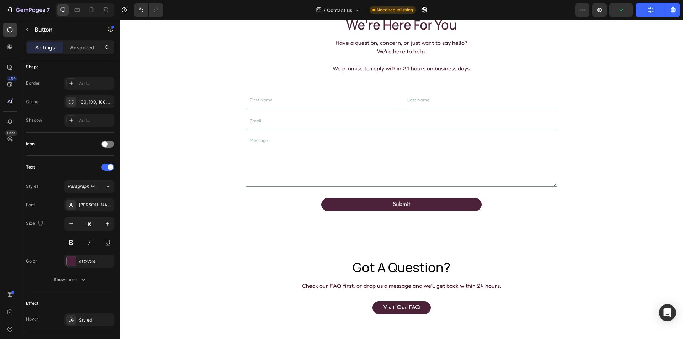
scroll to position [0, 0]
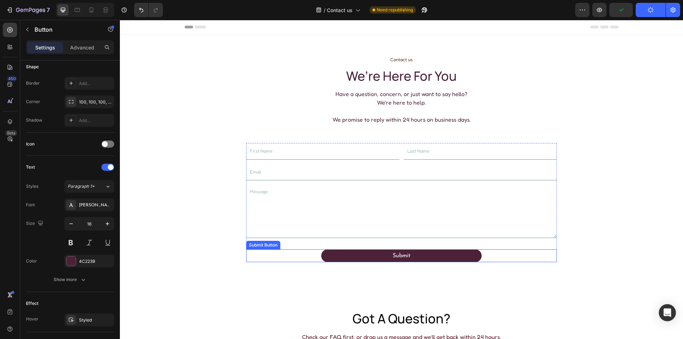
click at [480, 257] on div "Submit Submit Button" at bounding box center [401, 256] width 311 height 13
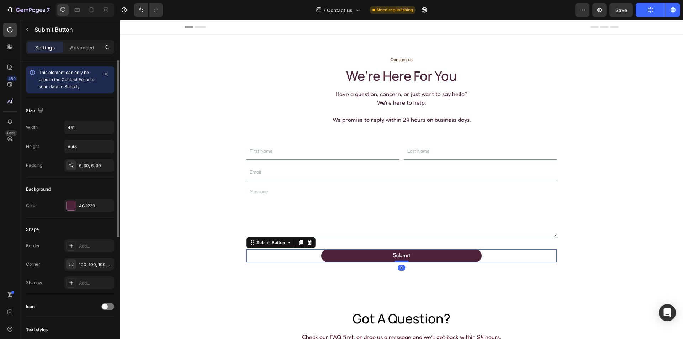
scroll to position [206, 0]
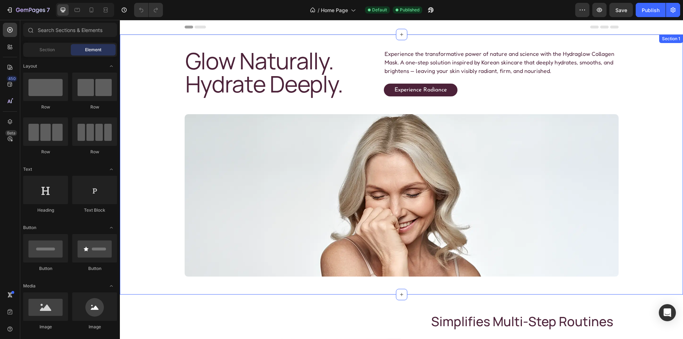
scroll to position [214, 0]
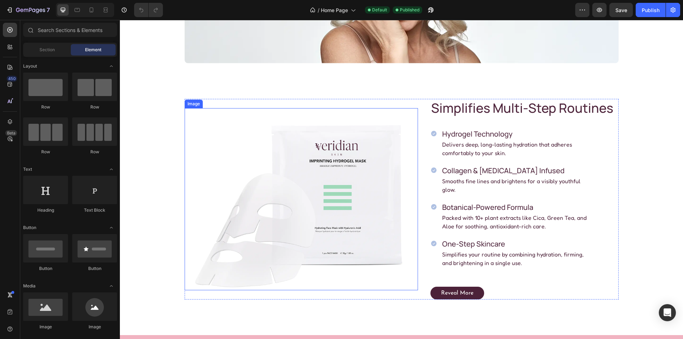
click at [295, 198] on img at bounding box center [301, 199] width 233 height 182
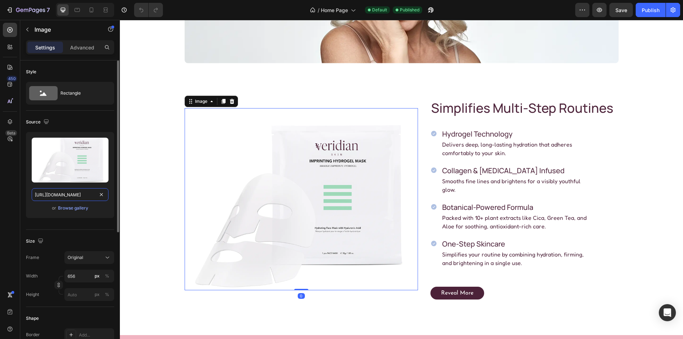
click at [73, 193] on input "[URL][DOMAIN_NAME]" at bounding box center [70, 194] width 77 height 13
click at [72, 10] on div at bounding box center [77, 9] width 11 height 11
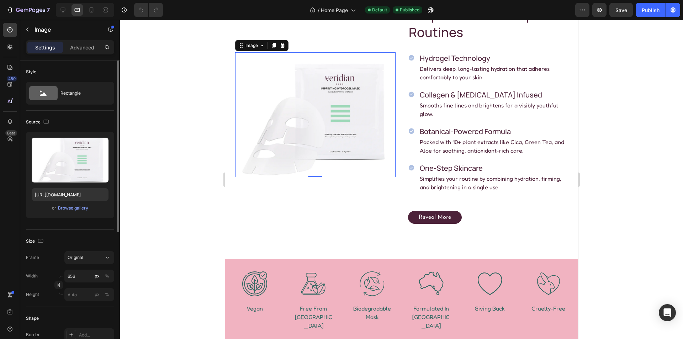
scroll to position [300, 0]
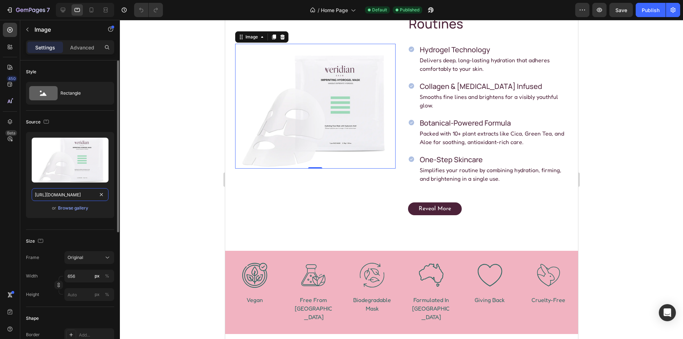
click at [70, 194] on input "[URL][DOMAIN_NAME]" at bounding box center [70, 194] width 77 height 13
click at [10, 187] on div "450 Beta" at bounding box center [10, 155] width 14 height 265
click at [81, 49] on p "Advanced" at bounding box center [82, 47] width 24 height 7
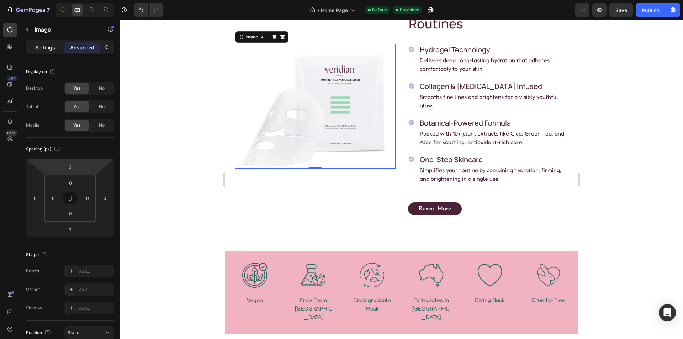
click at [45, 44] on p "Settings" at bounding box center [45, 47] width 20 height 7
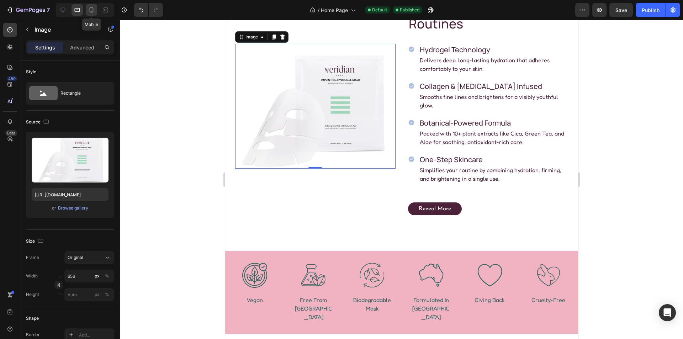
click at [90, 7] on icon at bounding box center [91, 9] width 7 height 7
type input "100"
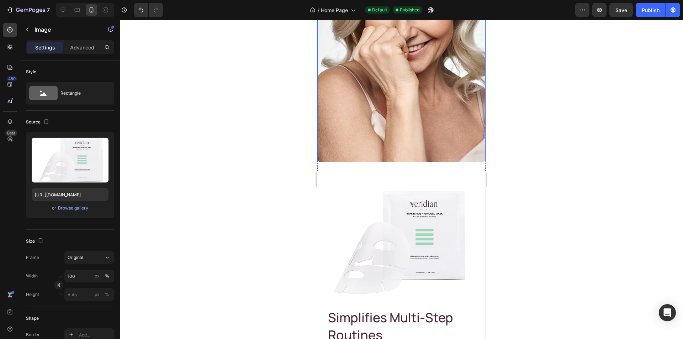
scroll to position [336, 0]
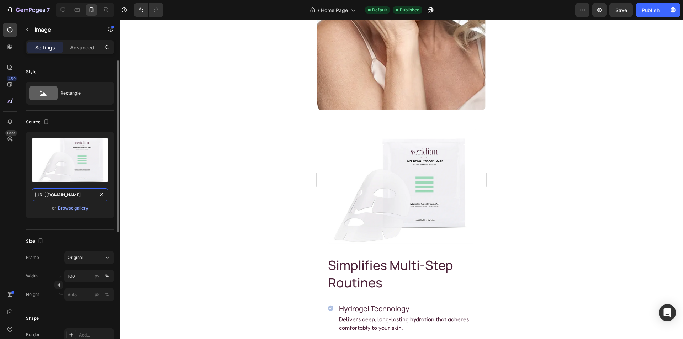
click at [56, 192] on input "[URL][DOMAIN_NAME]" at bounding box center [70, 194] width 77 height 13
click at [13, 174] on div "450 Beta" at bounding box center [10, 155] width 14 height 265
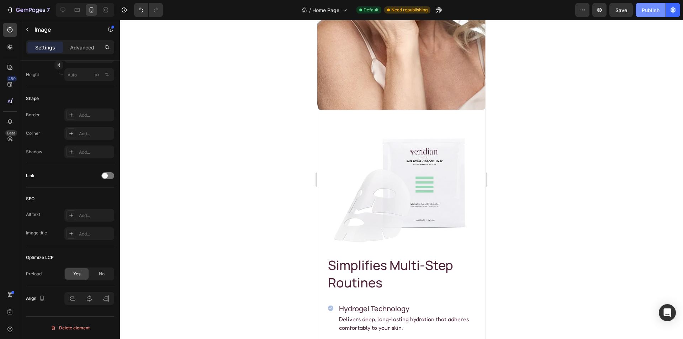
click at [652, 9] on div "Publish" at bounding box center [651, 9] width 18 height 7
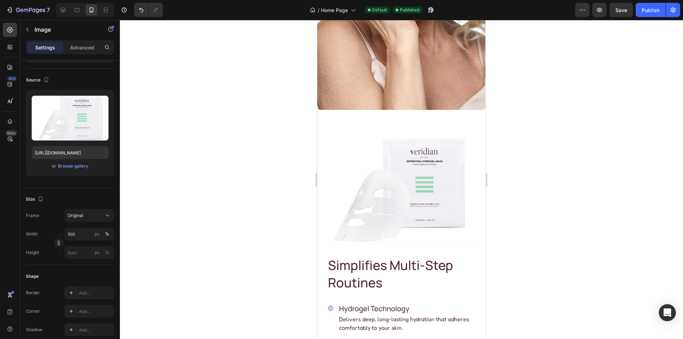
click at [376, 157] on img at bounding box center [401, 186] width 148 height 116
click at [673, 11] on icon "button" at bounding box center [673, 9] width 7 height 7
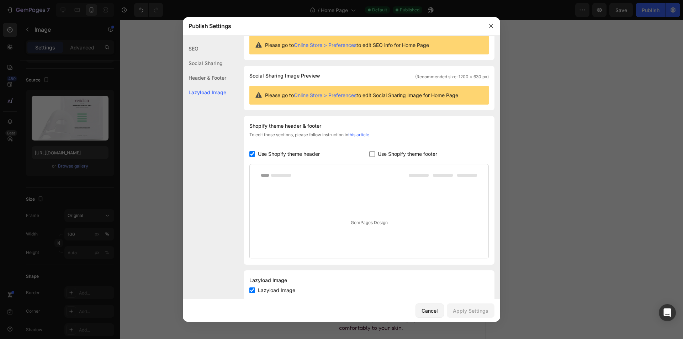
scroll to position [41, 0]
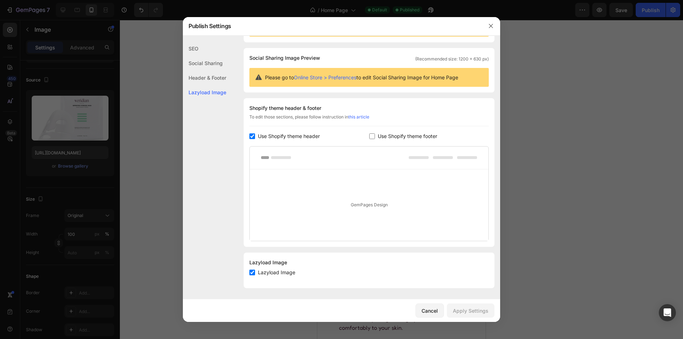
click at [274, 272] on span "Lazyload Image" at bounding box center [276, 272] width 37 height 9
checkbox input "false"
click at [477, 305] on button "Apply Settings" at bounding box center [471, 311] width 48 height 14
click at [491, 25] on icon "button" at bounding box center [491, 26] width 6 height 6
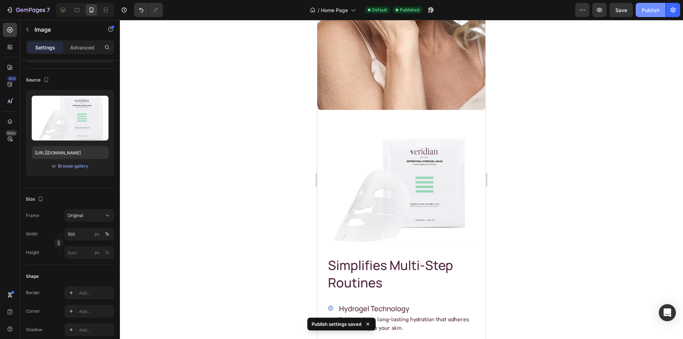
click at [645, 9] on div "Publish" at bounding box center [651, 9] width 18 height 7
click at [565, 176] on div at bounding box center [401, 179] width 563 height 319
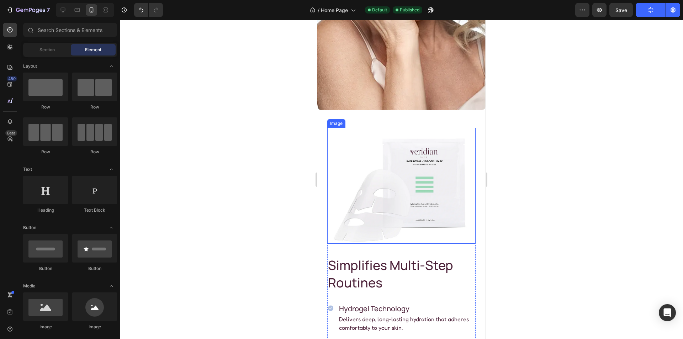
click at [435, 179] on img at bounding box center [401, 186] width 148 height 116
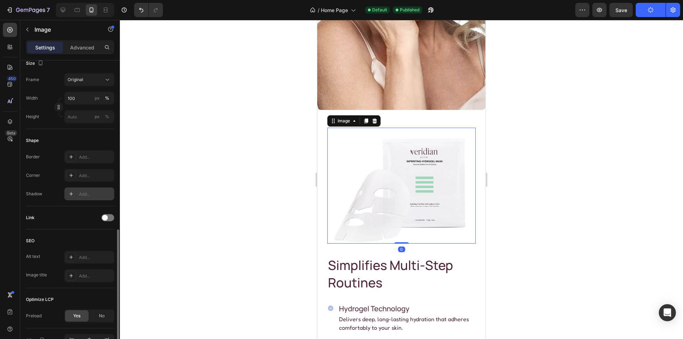
scroll to position [220, 0]
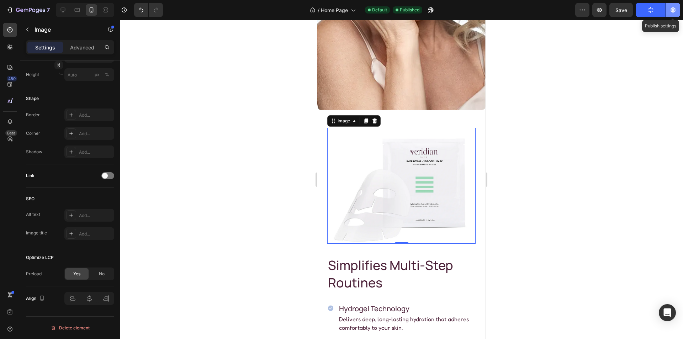
click at [675, 11] on icon "button" at bounding box center [673, 9] width 7 height 7
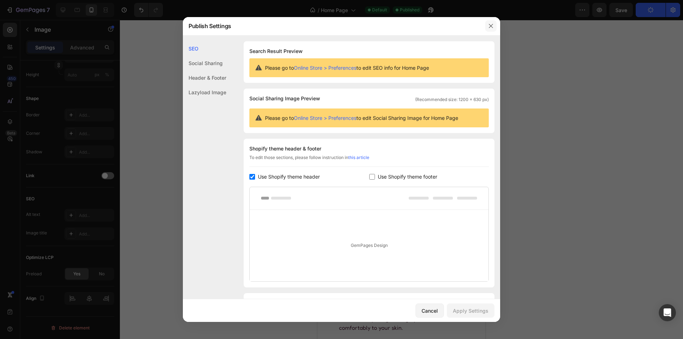
click at [493, 26] on icon "button" at bounding box center [491, 26] width 6 height 6
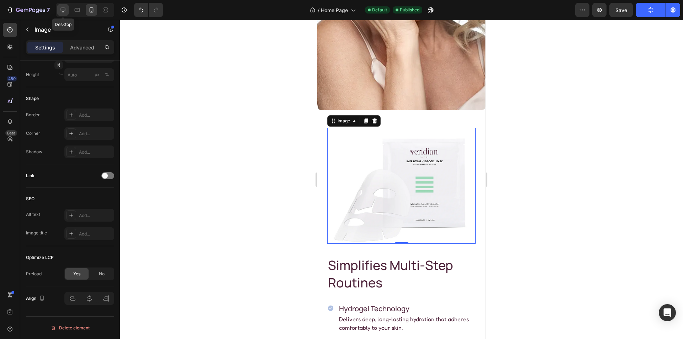
click at [67, 14] on div at bounding box center [62, 9] width 11 height 11
type input "656"
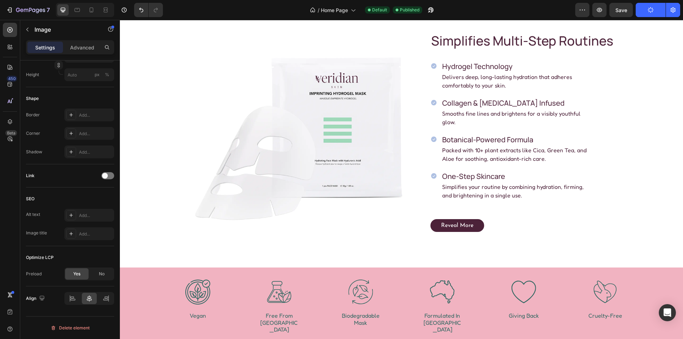
scroll to position [273, 0]
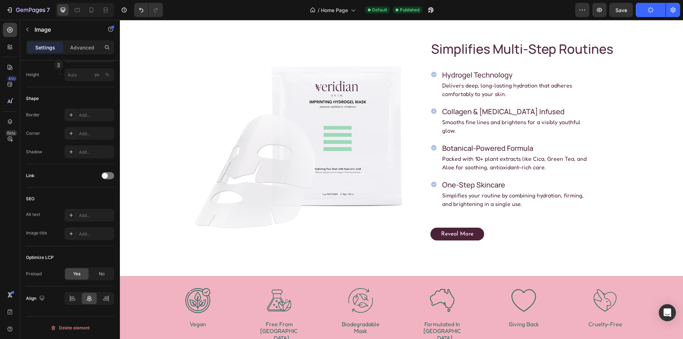
click at [284, 112] on img at bounding box center [301, 140] width 233 height 182
click at [272, 184] on img at bounding box center [301, 140] width 233 height 182
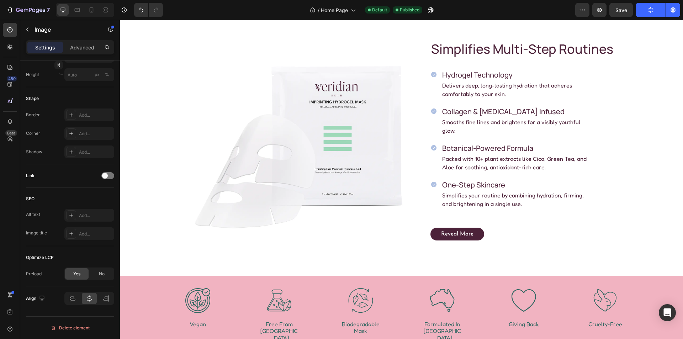
click at [272, 184] on img at bounding box center [301, 140] width 233 height 182
click at [430, 11] on icon "button" at bounding box center [429, 12] width 2 height 2
click at [674, 11] on icon "button" at bounding box center [673, 9] width 5 height 5
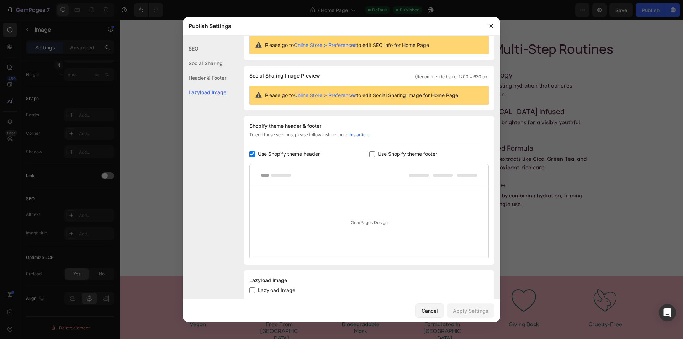
scroll to position [41, 0]
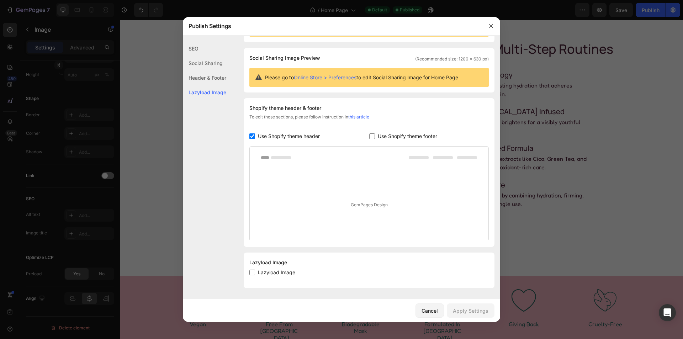
click at [272, 276] on span "Lazyload Image" at bounding box center [276, 272] width 37 height 9
click at [258, 273] on span "Lazyload Image" at bounding box center [276, 272] width 37 height 9
checkbox input "true"
click at [472, 310] on div "Apply Settings" at bounding box center [471, 310] width 36 height 7
click at [490, 25] on icon "button" at bounding box center [491, 26] width 6 height 6
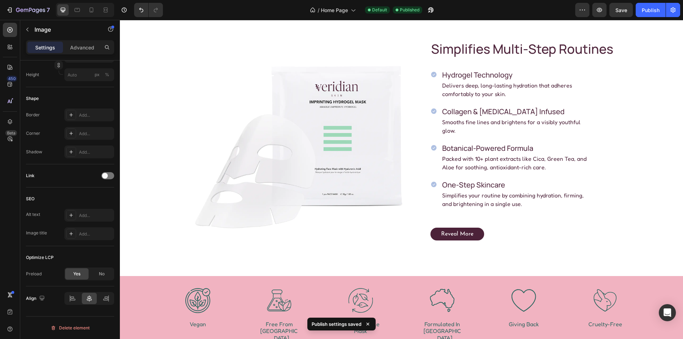
click at [315, 108] on img at bounding box center [301, 140] width 233 height 182
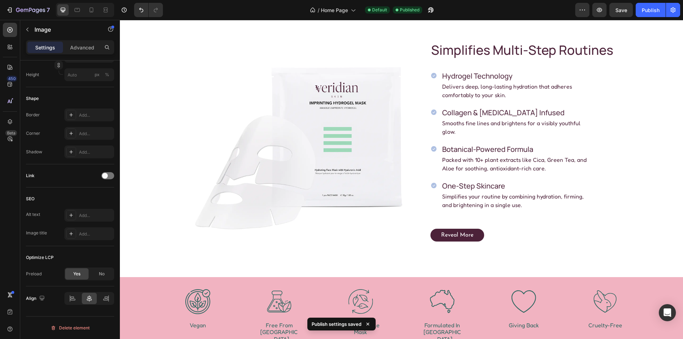
scroll to position [273, 0]
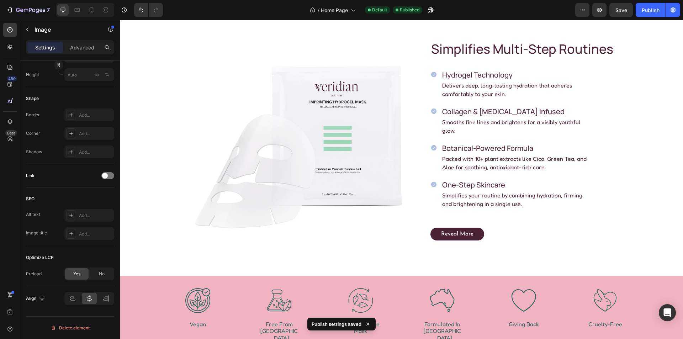
click at [300, 155] on img at bounding box center [301, 140] width 233 height 182
click at [268, 222] on img at bounding box center [301, 140] width 233 height 182
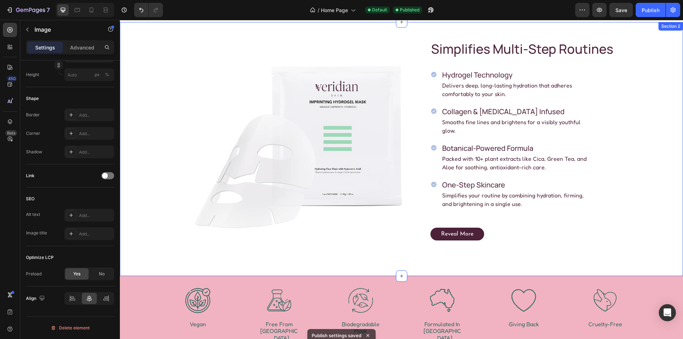
click at [253, 257] on div "Image Simplifies Multi-Step Routines Heading Icon Hydrogel Technology Heading D…" at bounding box center [401, 149] width 563 height 254
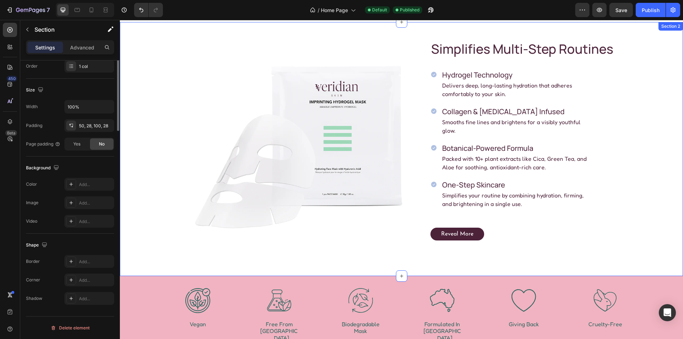
scroll to position [0, 0]
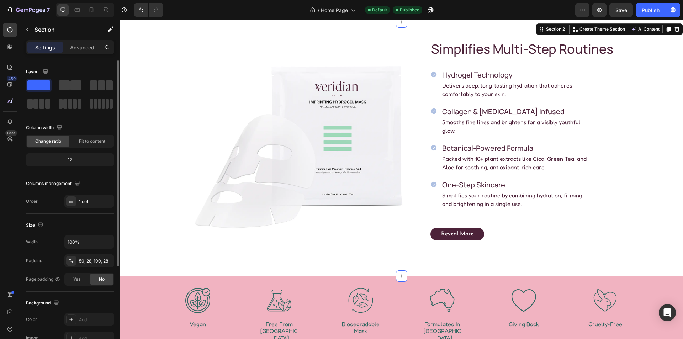
click at [252, 188] on img at bounding box center [301, 140] width 233 height 182
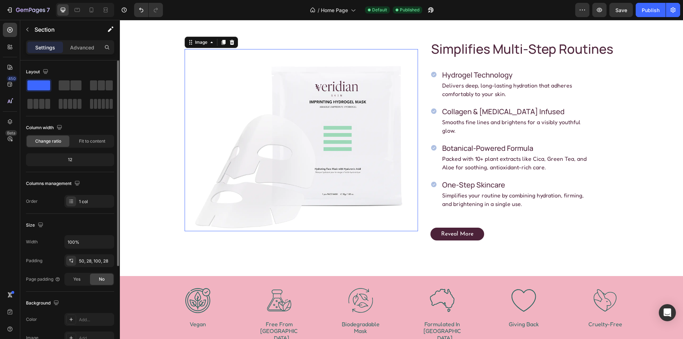
click at [252, 187] on img at bounding box center [301, 140] width 233 height 182
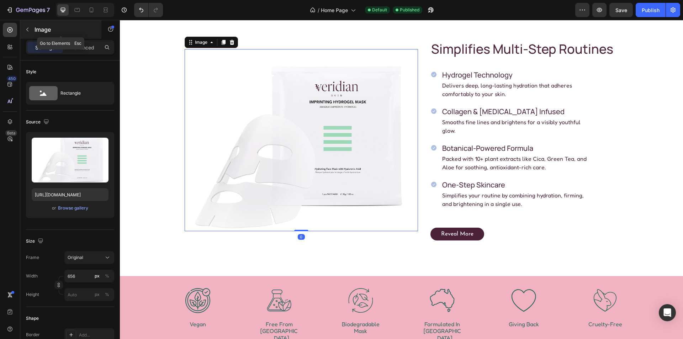
click at [29, 29] on icon "button" at bounding box center [28, 30] width 6 height 6
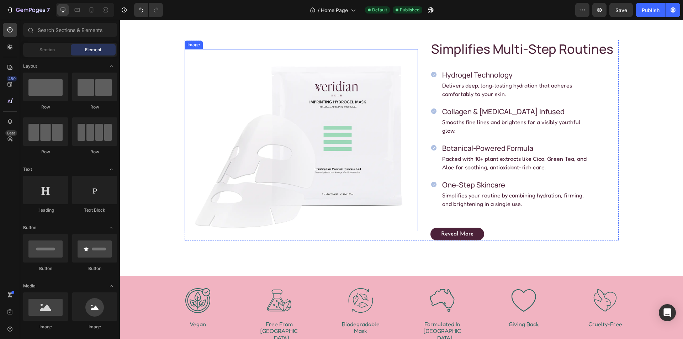
click at [320, 122] on img at bounding box center [301, 140] width 233 height 182
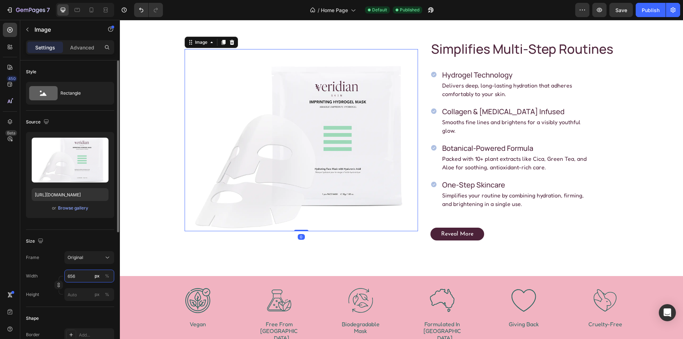
click at [78, 277] on input "656" at bounding box center [89, 276] width 50 height 13
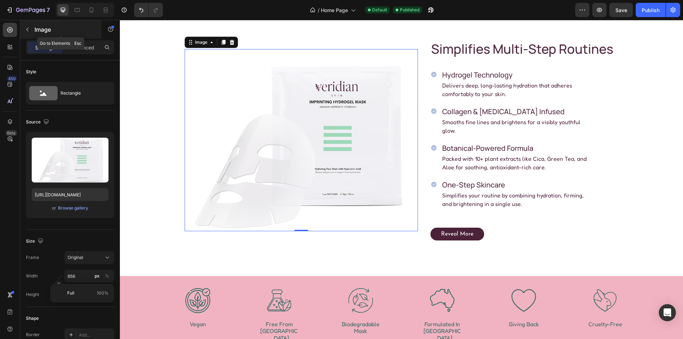
click at [29, 33] on button "button" at bounding box center [27, 29] width 11 height 11
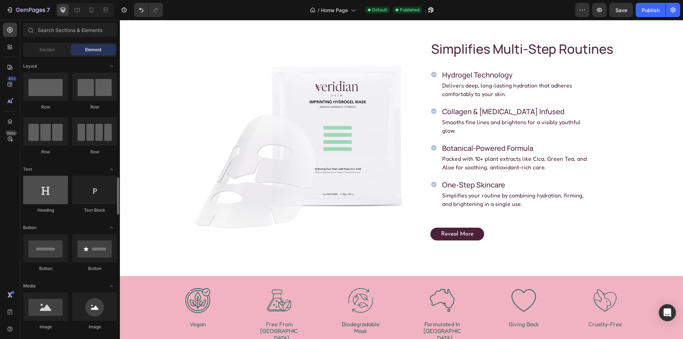
scroll to position [178, 0]
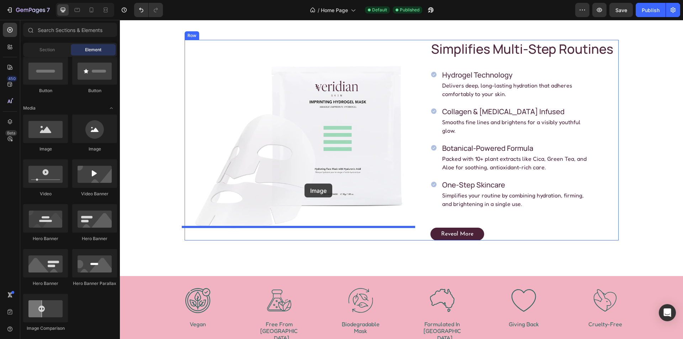
drag, startPoint x: 180, startPoint y: 145, endPoint x: 305, endPoint y: 184, distance: 130.0
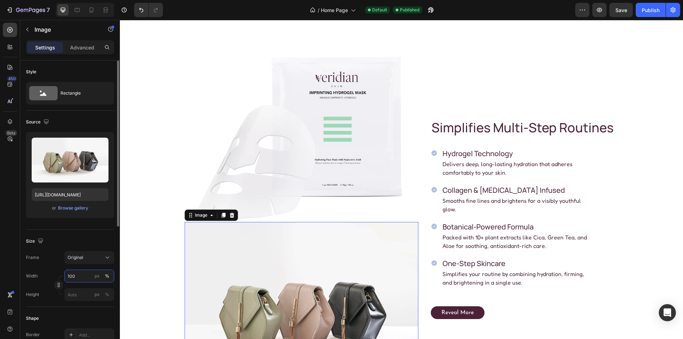
click at [80, 278] on input "100" at bounding box center [89, 276] width 50 height 13
paste input "656"
type input "656"
click at [99, 276] on div "px" at bounding box center [97, 276] width 5 height 6
click at [231, 215] on icon at bounding box center [232, 215] width 5 height 5
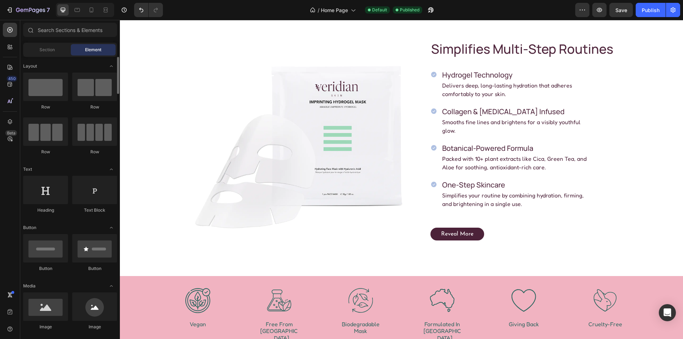
scroll to position [142, 0]
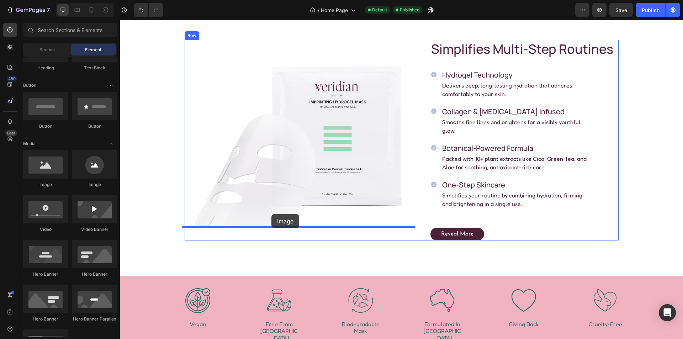
drag, startPoint x: 169, startPoint y: 180, endPoint x: 273, endPoint y: 214, distance: 109.3
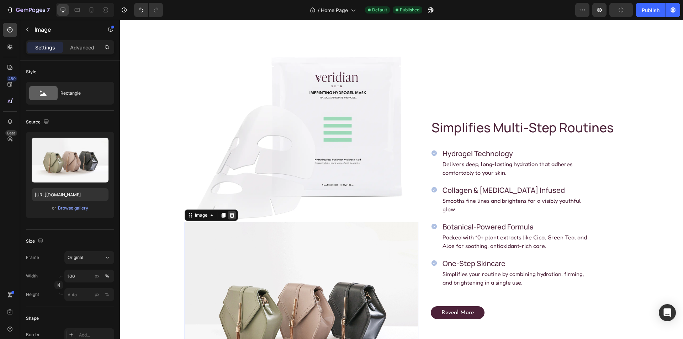
click at [230, 215] on icon at bounding box center [232, 215] width 5 height 5
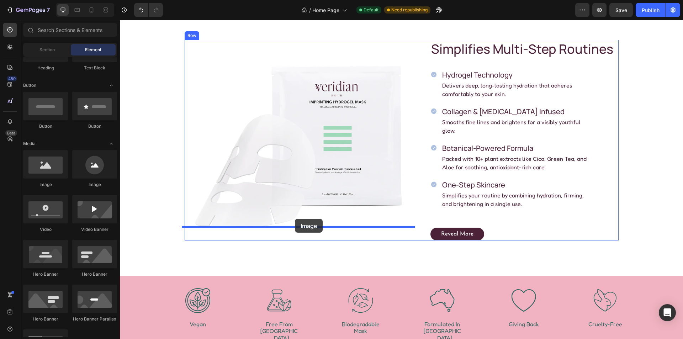
drag, startPoint x: 168, startPoint y: 185, endPoint x: 295, endPoint y: 219, distance: 131.2
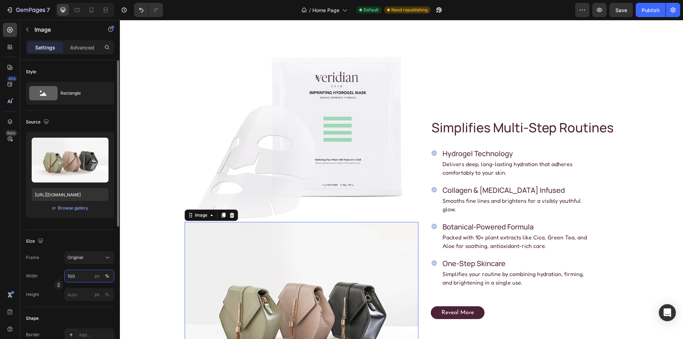
click at [77, 275] on input "100" at bounding box center [89, 276] width 50 height 13
paste input "656"
type input "656"
click at [96, 231] on div "Size Frame Original Width 656 px % Height px %" at bounding box center [70, 268] width 88 height 77
click at [99, 274] on div "px" at bounding box center [97, 276] width 5 height 6
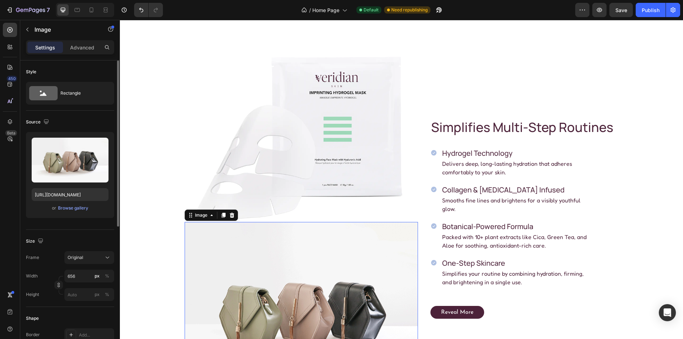
click at [88, 237] on div "Size" at bounding box center [70, 241] width 88 height 11
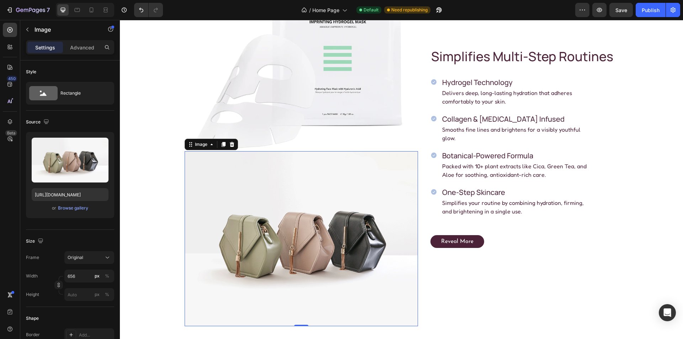
scroll to position [344, 0]
click at [75, 10] on icon at bounding box center [77, 9] width 7 height 7
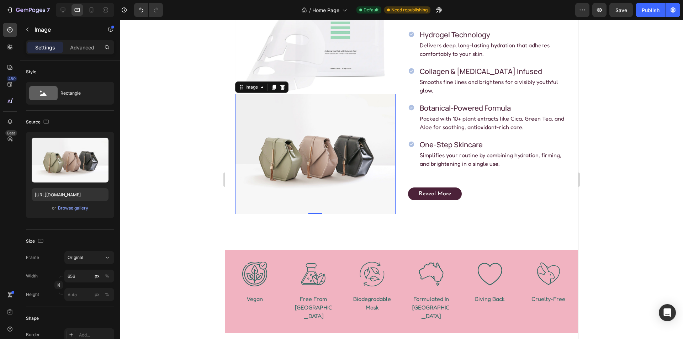
scroll to position [391, 0]
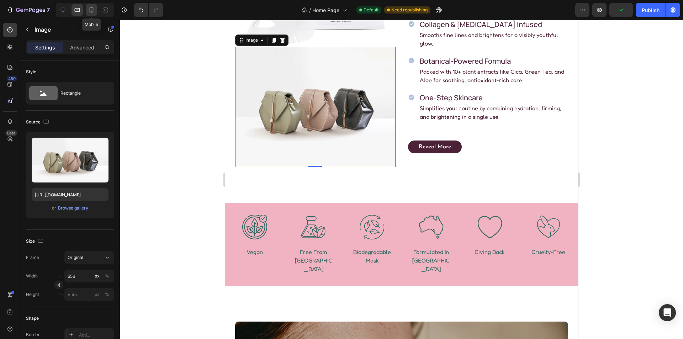
click at [95, 11] on icon at bounding box center [91, 9] width 7 height 7
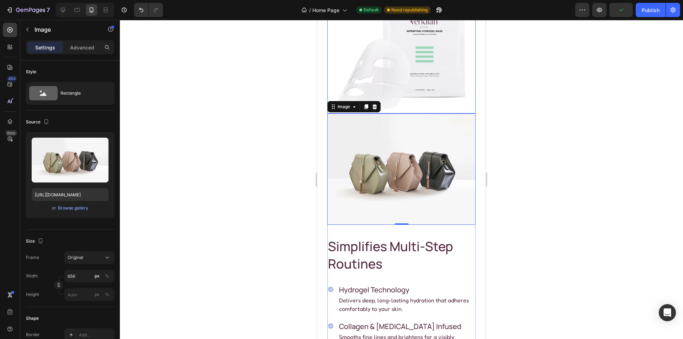
scroll to position [285, 0]
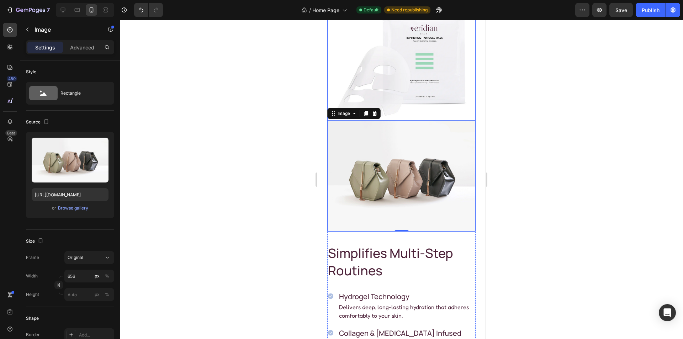
click at [376, 68] on img at bounding box center [401, 62] width 148 height 116
click at [359, 177] on img at bounding box center [401, 175] width 148 height 111
click at [86, 277] on input "656" at bounding box center [89, 276] width 50 height 13
click at [88, 292] on p "Full 100%" at bounding box center [87, 293] width 41 height 6
click at [82, 273] on input "100" at bounding box center [89, 276] width 50 height 13
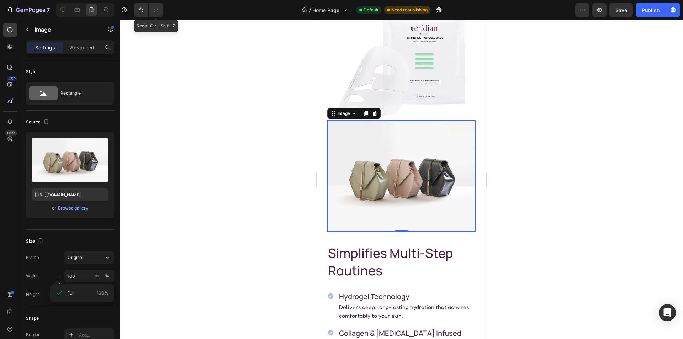
click at [184, 11] on div "/ Home Page Default Need republishing" at bounding box center [372, 10] width 407 height 14
click at [141, 12] on icon "Undo/Redo" at bounding box center [141, 10] width 4 height 5
click at [84, 278] on input "656" at bounding box center [89, 276] width 50 height 13
click at [89, 293] on p "Full 100%" at bounding box center [87, 293] width 41 height 6
click at [65, 9] on icon at bounding box center [62, 9] width 7 height 7
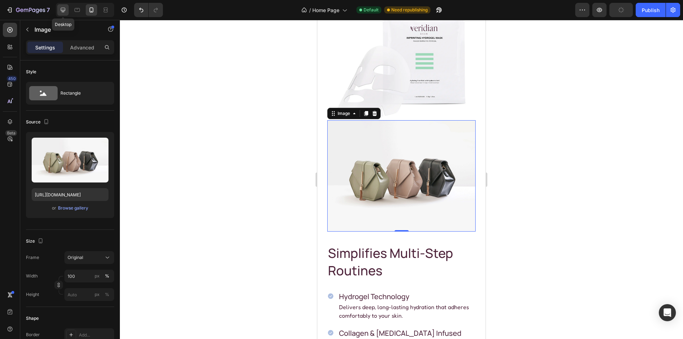
type input "656"
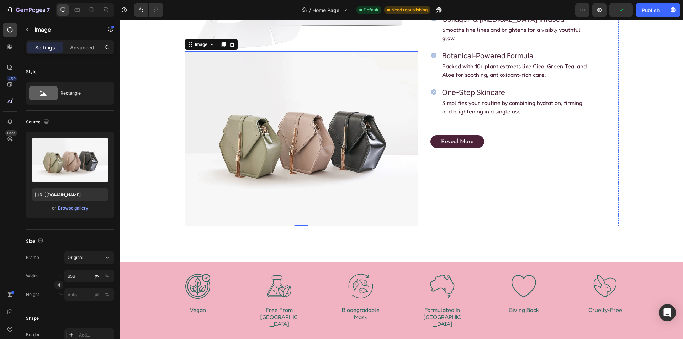
scroll to position [450, 0]
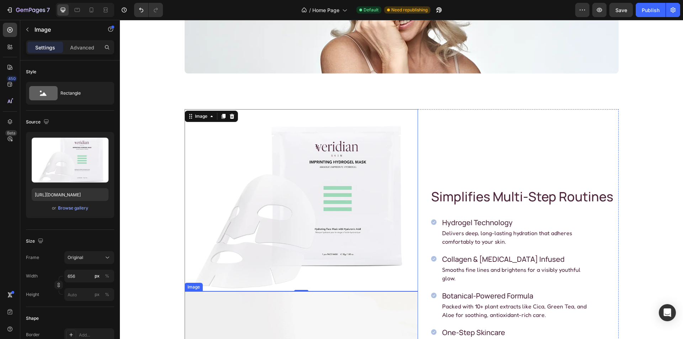
scroll to position [201, 0]
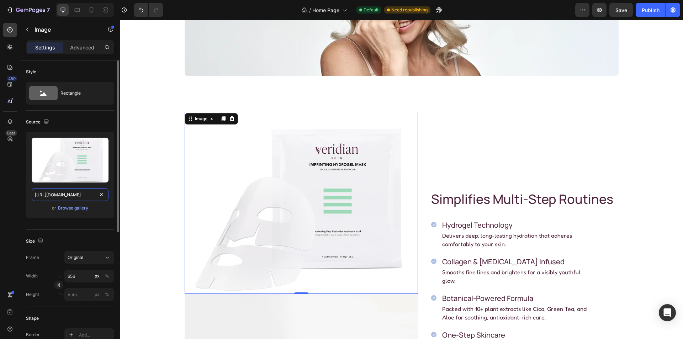
click at [65, 194] on input "[URL][DOMAIN_NAME]" at bounding box center [70, 194] width 77 height 13
click at [230, 120] on icon at bounding box center [232, 118] width 5 height 5
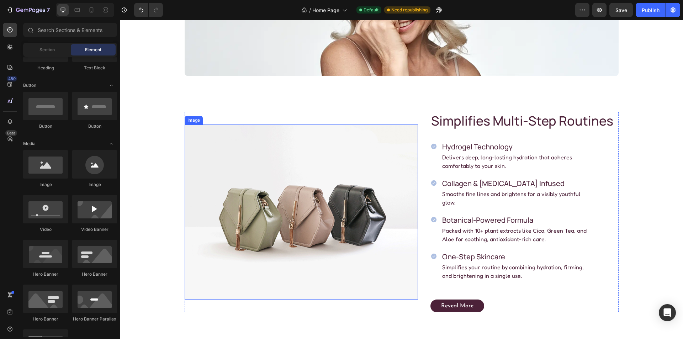
click at [301, 161] on img at bounding box center [301, 212] width 233 height 175
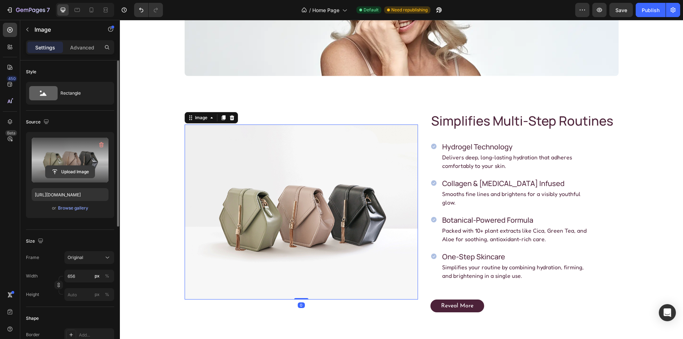
click at [68, 166] on button "Upload Image" at bounding box center [70, 172] width 50 height 13
click at [76, 171] on input "file" at bounding box center [70, 172] width 49 height 12
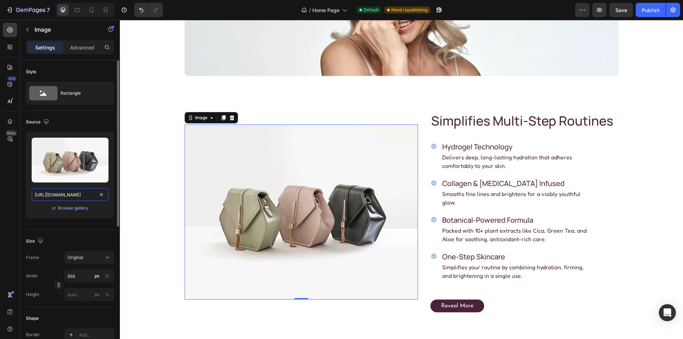
click at [74, 191] on input "[URL][DOMAIN_NAME]" at bounding box center [70, 194] width 77 height 13
paste input "0936/1883/1732/files/gempages_579986419619987989-1013705a-5828-4779-8f54-c58119…"
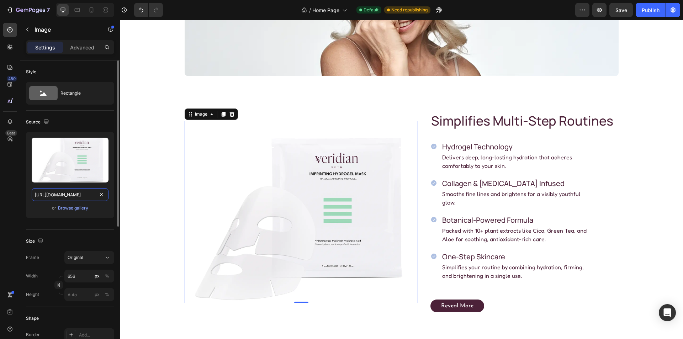
type input "[URL][DOMAIN_NAME]"
click at [66, 230] on div "Style Rectangle" at bounding box center [70, 268] width 88 height 77
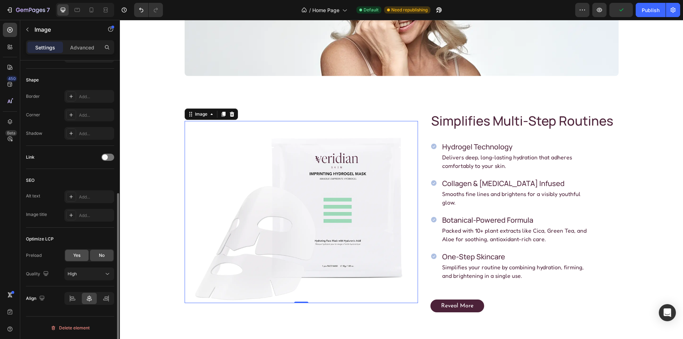
click at [78, 253] on span "Yes" at bounding box center [76, 255] width 7 height 6
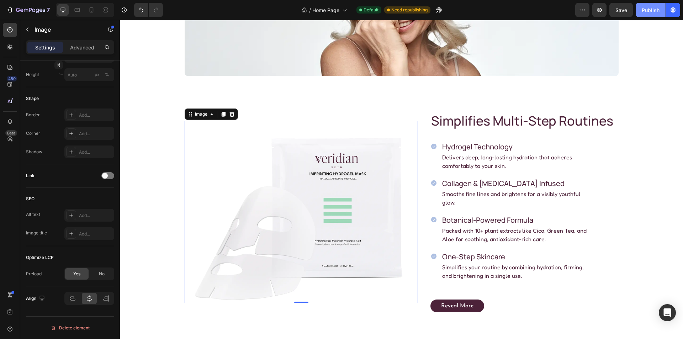
click at [652, 11] on div "Publish" at bounding box center [651, 9] width 18 height 7
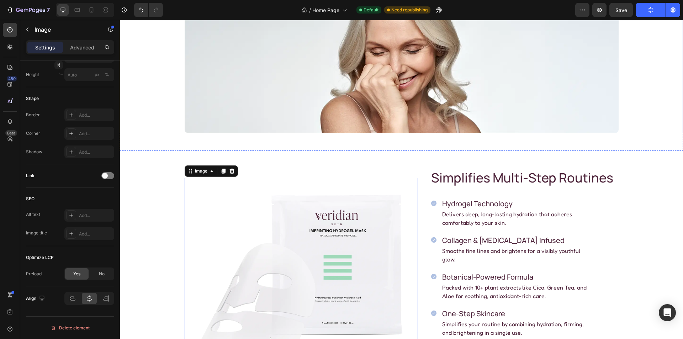
scroll to position [236, 0]
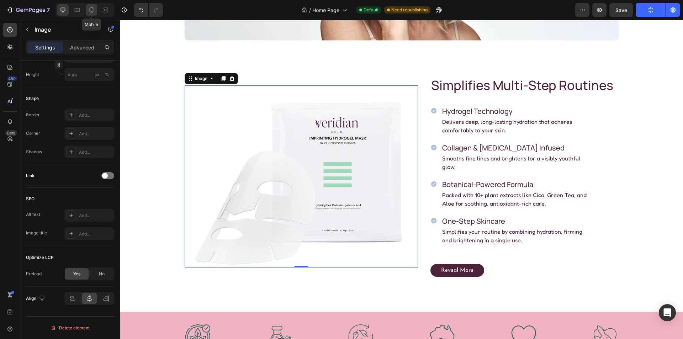
click at [93, 11] on icon at bounding box center [91, 9] width 7 height 7
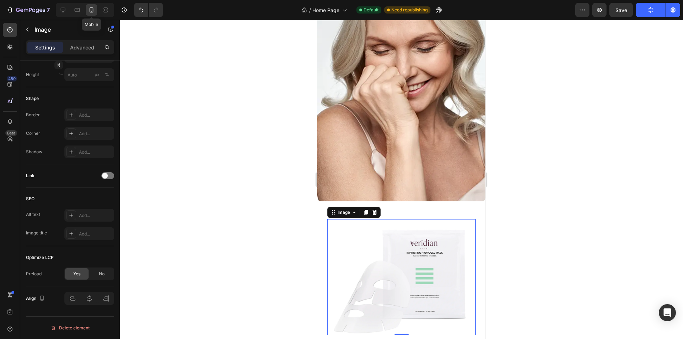
scroll to position [197, 0]
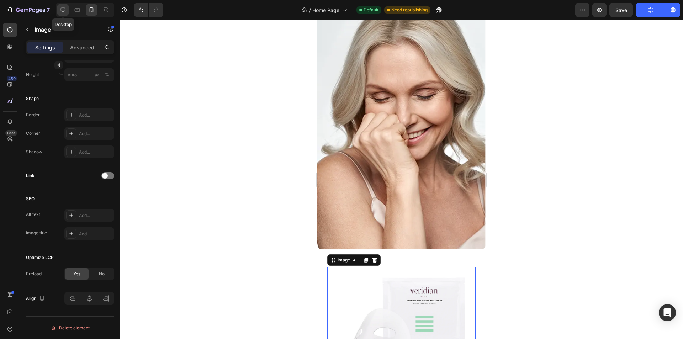
click at [68, 8] on div at bounding box center [62, 9] width 11 height 11
type input "656"
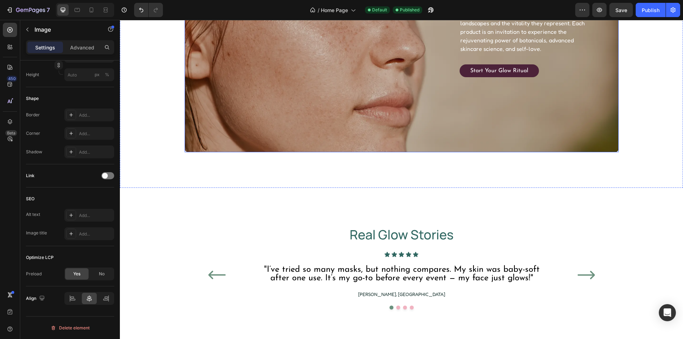
scroll to position [593, 0]
